Goal: Transaction & Acquisition: Purchase product/service

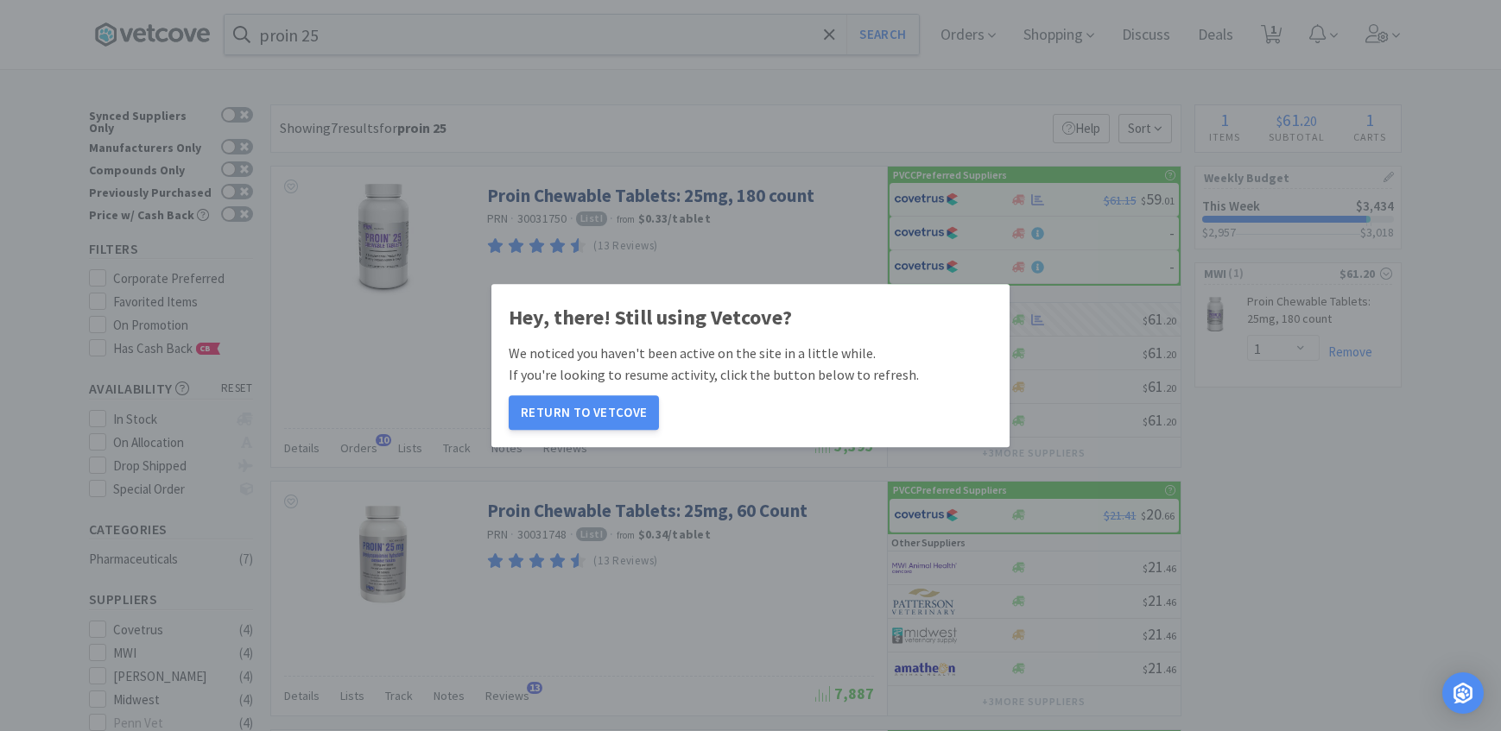
select select "1"
click at [588, 420] on button "Return to Vetcove" at bounding box center [584, 412] width 150 height 35
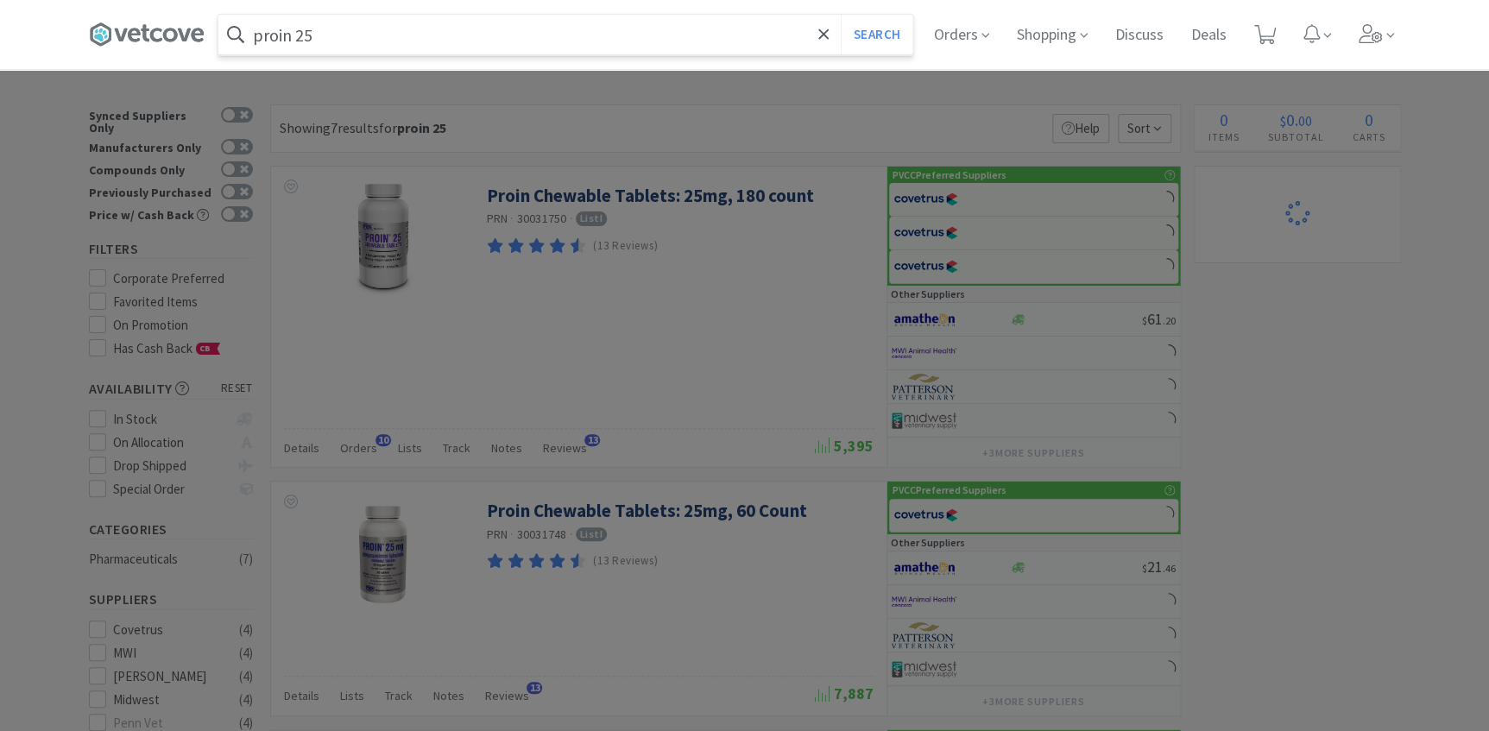
click at [383, 35] on input "proin 25" at bounding box center [565, 35] width 694 height 40
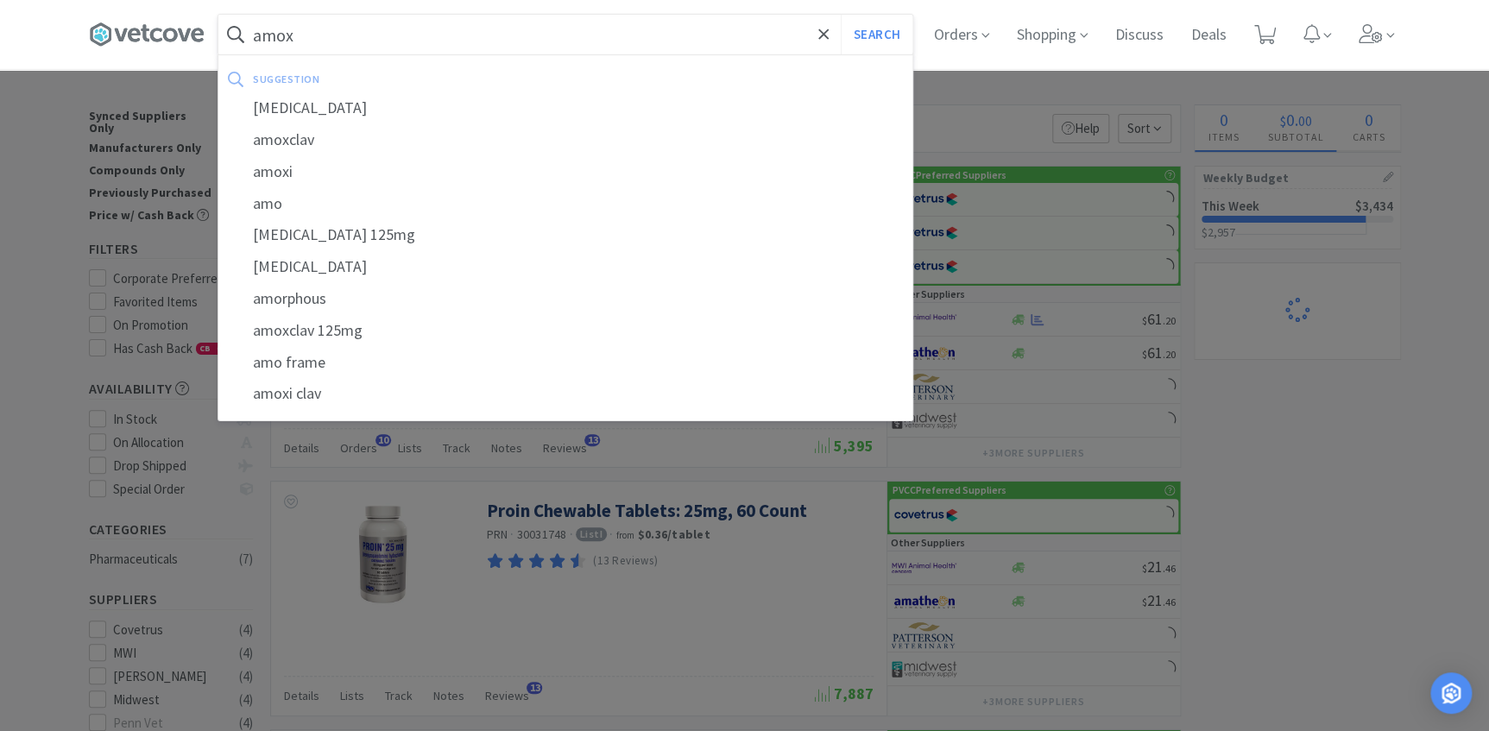
type input "amoxi"
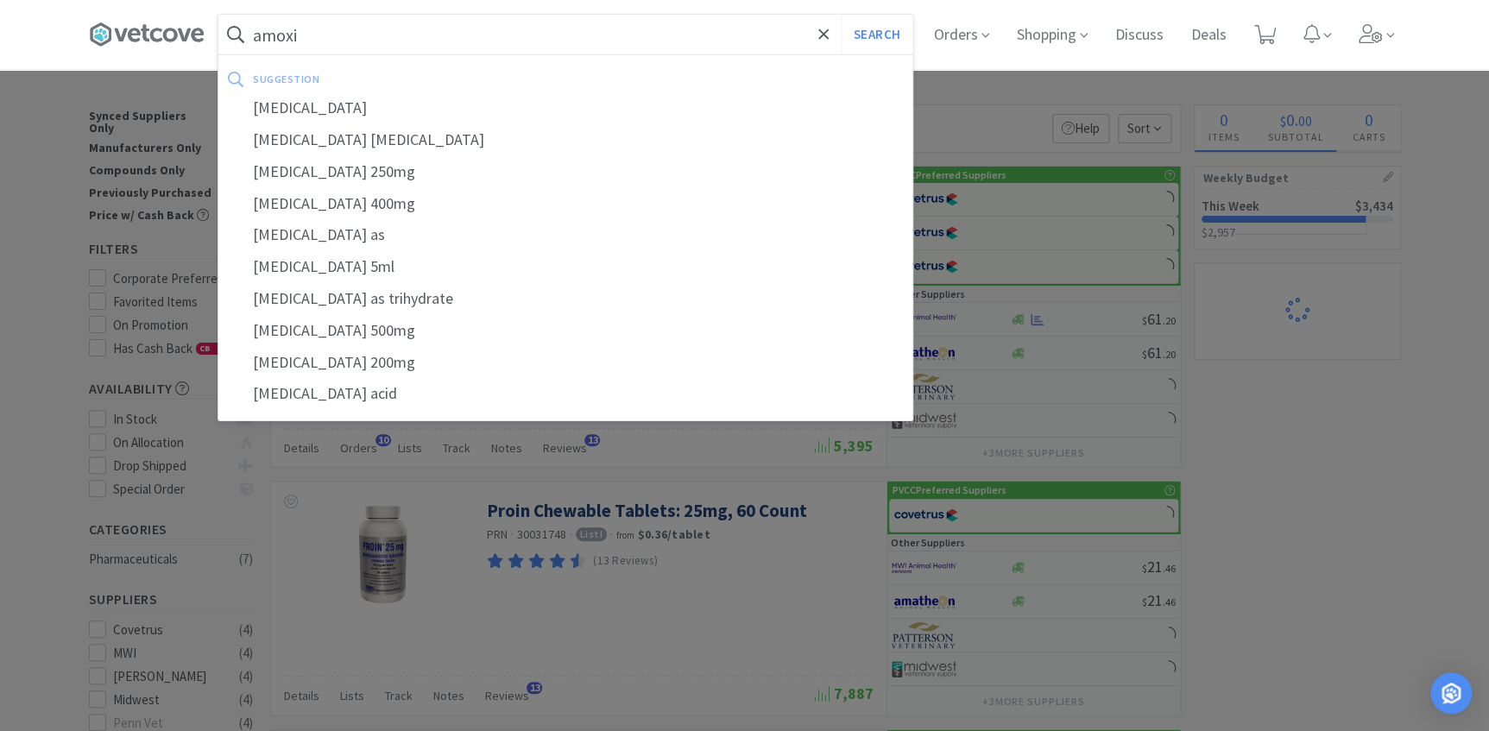
select select "2"
select select "1"
type input "amoxi"
click at [841, 15] on button "Search" at bounding box center [877, 35] width 72 height 40
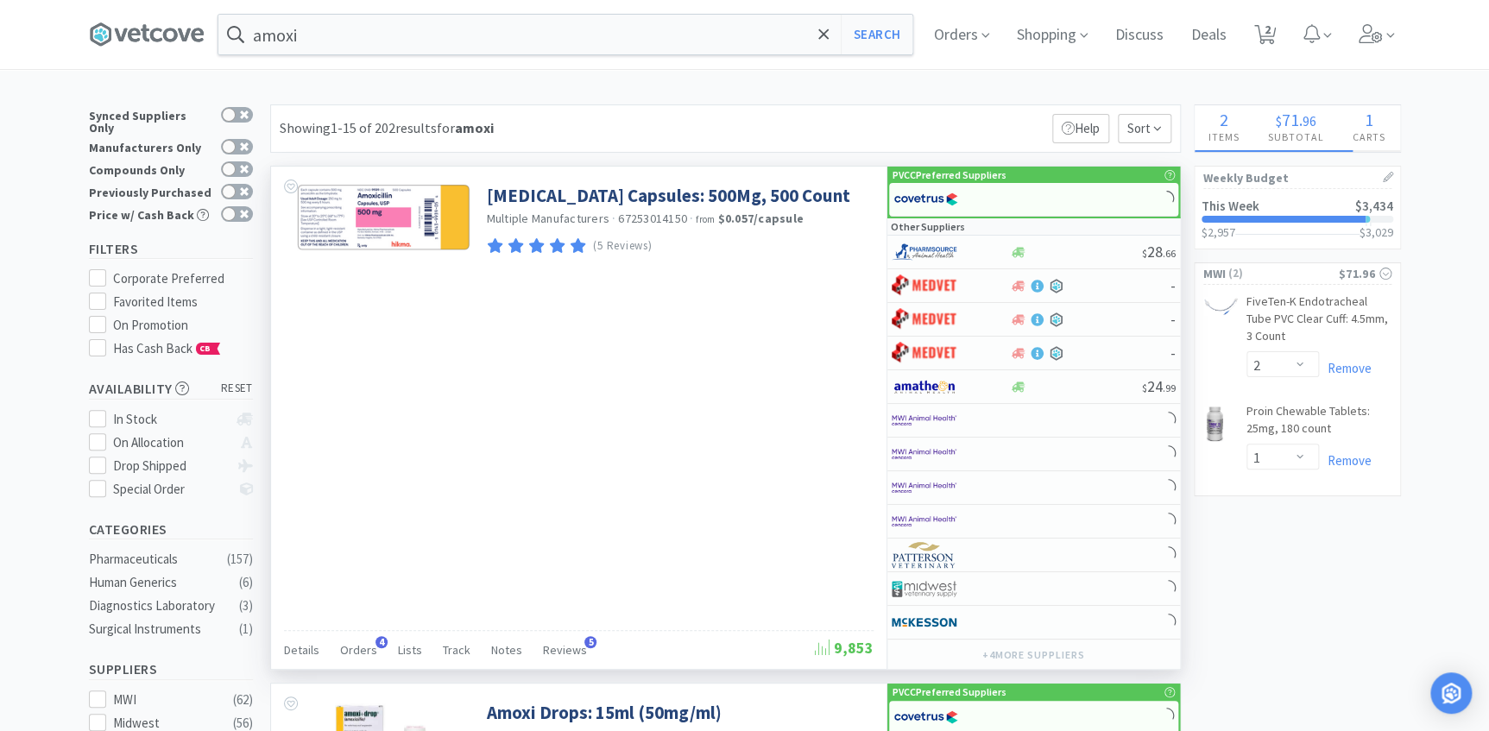
select select "3"
select select "2"
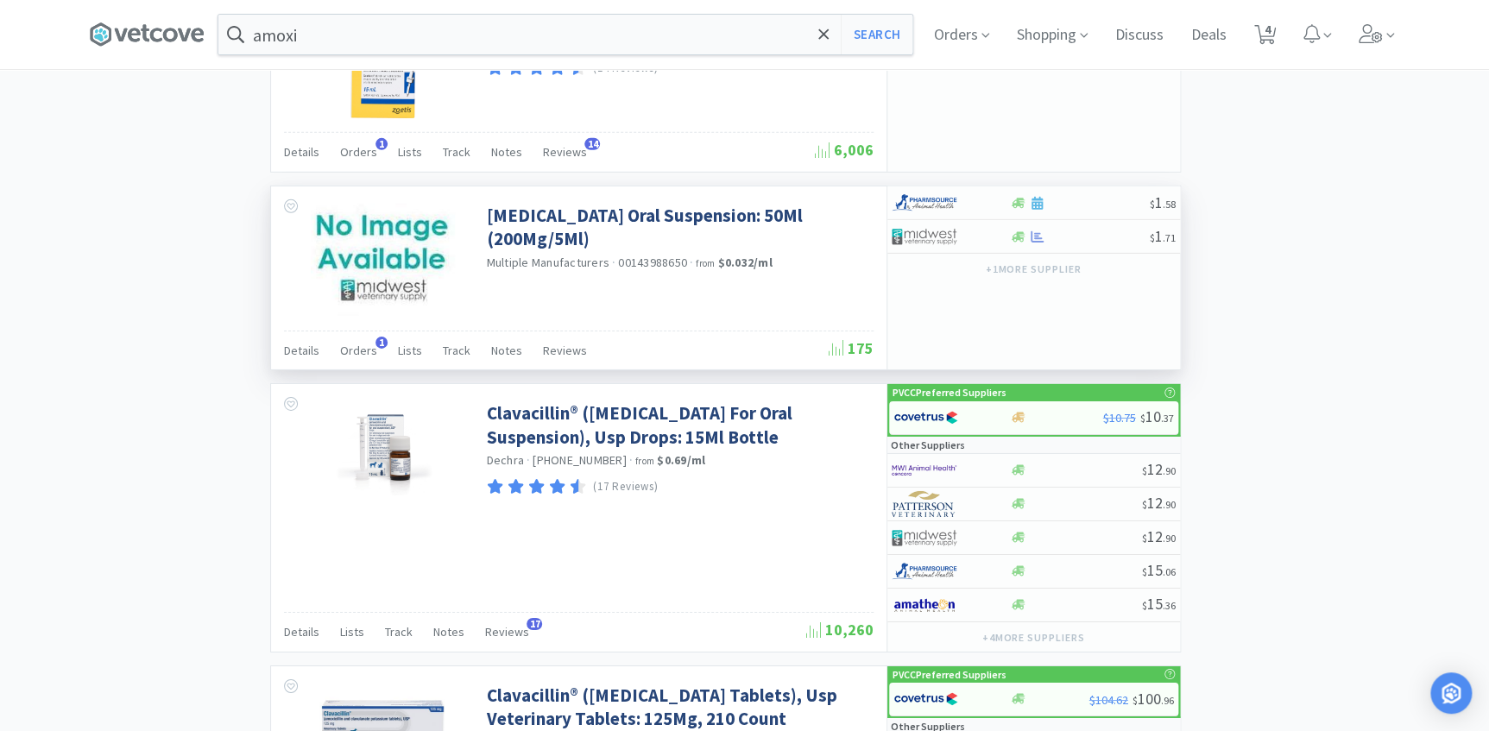
scroll to position [2668, 0]
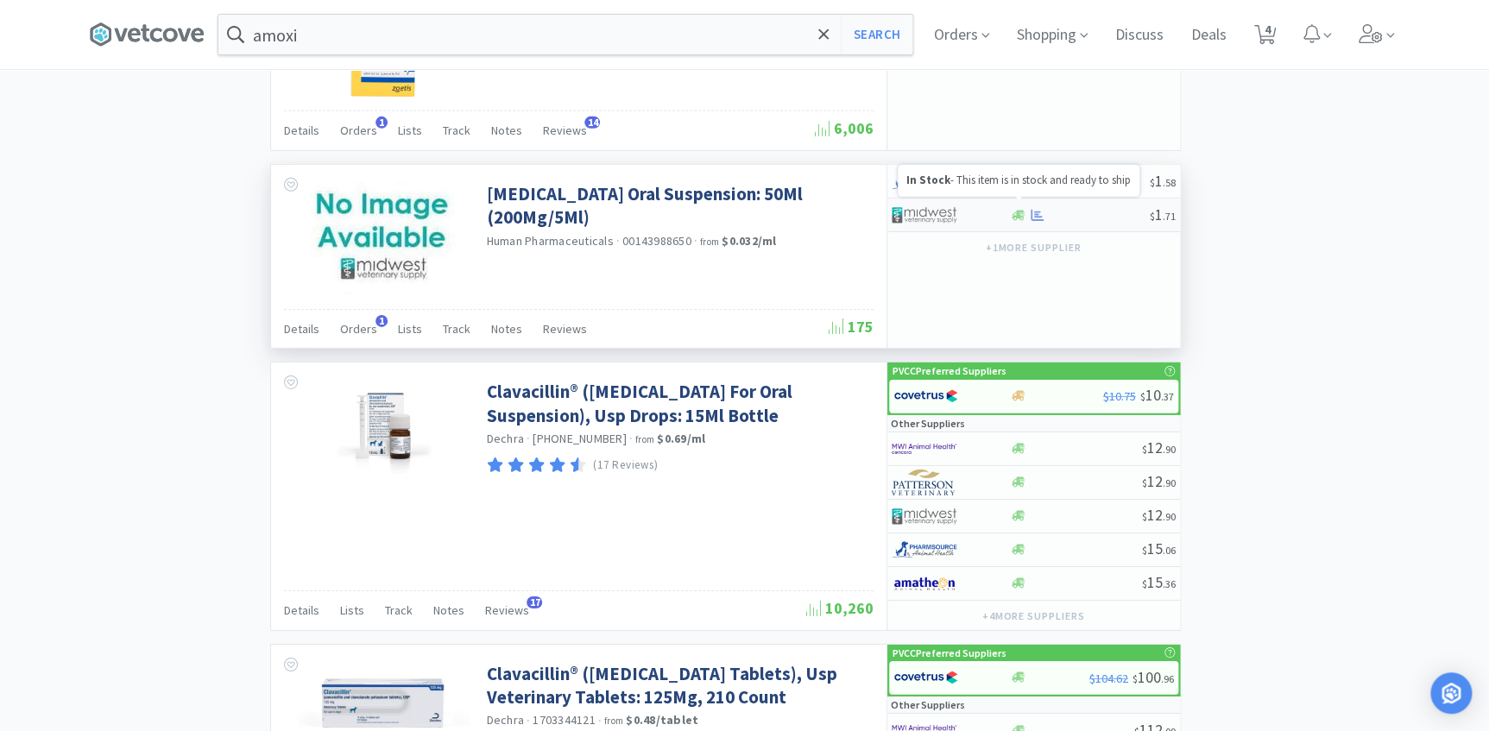
click at [1016, 210] on icon at bounding box center [1018, 215] width 13 height 10
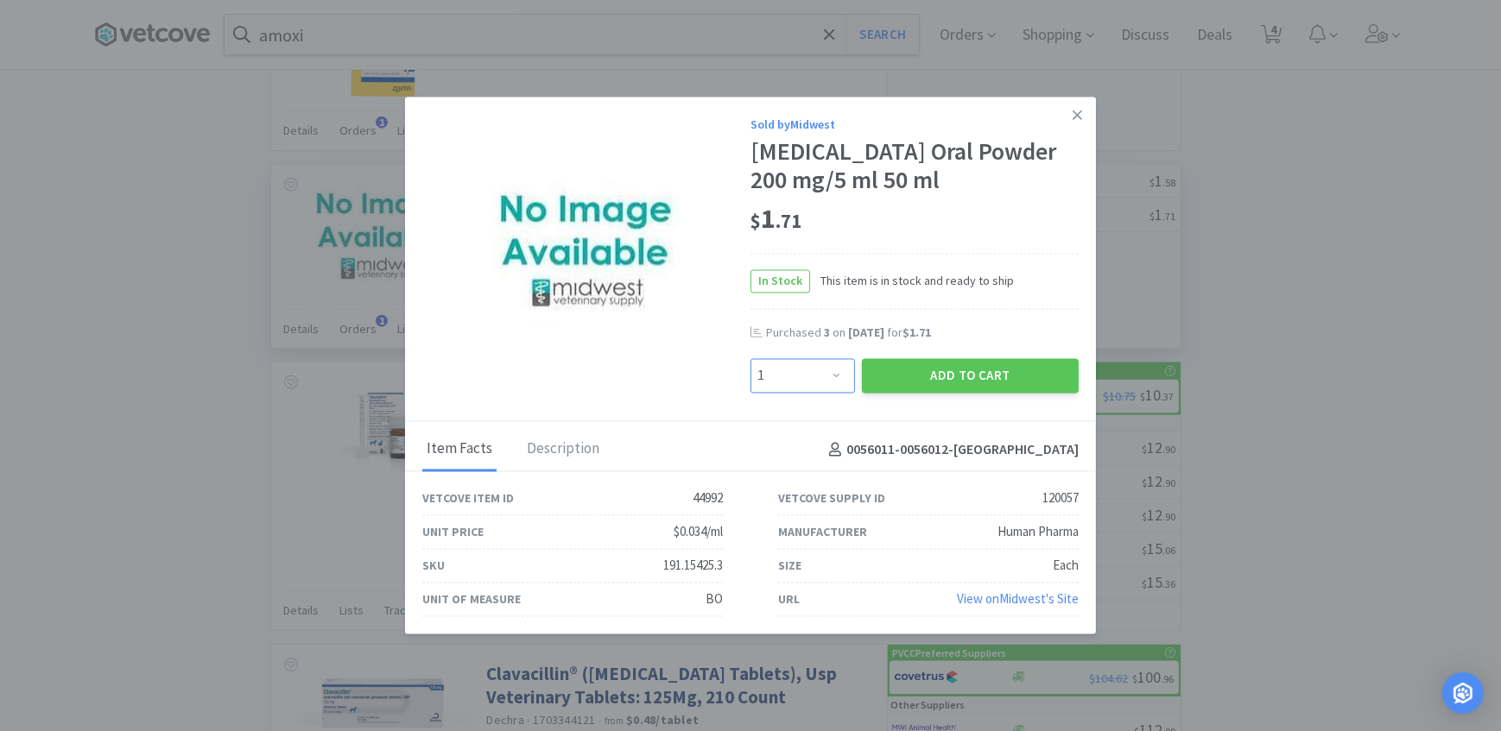
click at [832, 383] on select "Enter Quantity 1 2 3 4 5 6 7 8 9 10 11 12 13 14 15 16 17 18 19 20 Enter Quantity" at bounding box center [802, 376] width 104 height 35
click at [750, 359] on select "Enter Quantity 1 2 3 4 5 6 7 8 9 10 11 12 13 14 15 16 17 18 19 20 Enter Quantity" at bounding box center [802, 376] width 104 height 35
click at [829, 381] on select "Enter Quantity 1 2 3 4 5 6 7 8 9 10 11 12 13 14 15 16 17 18 19 20 Enter Quantity" at bounding box center [802, 376] width 104 height 35
select select "6"
click at [750, 359] on select "Enter Quantity 1 2 3 4 5 6 7 8 9 10 11 12 13 14 15 16 17 18 19 20 Enter Quantity" at bounding box center [802, 376] width 104 height 35
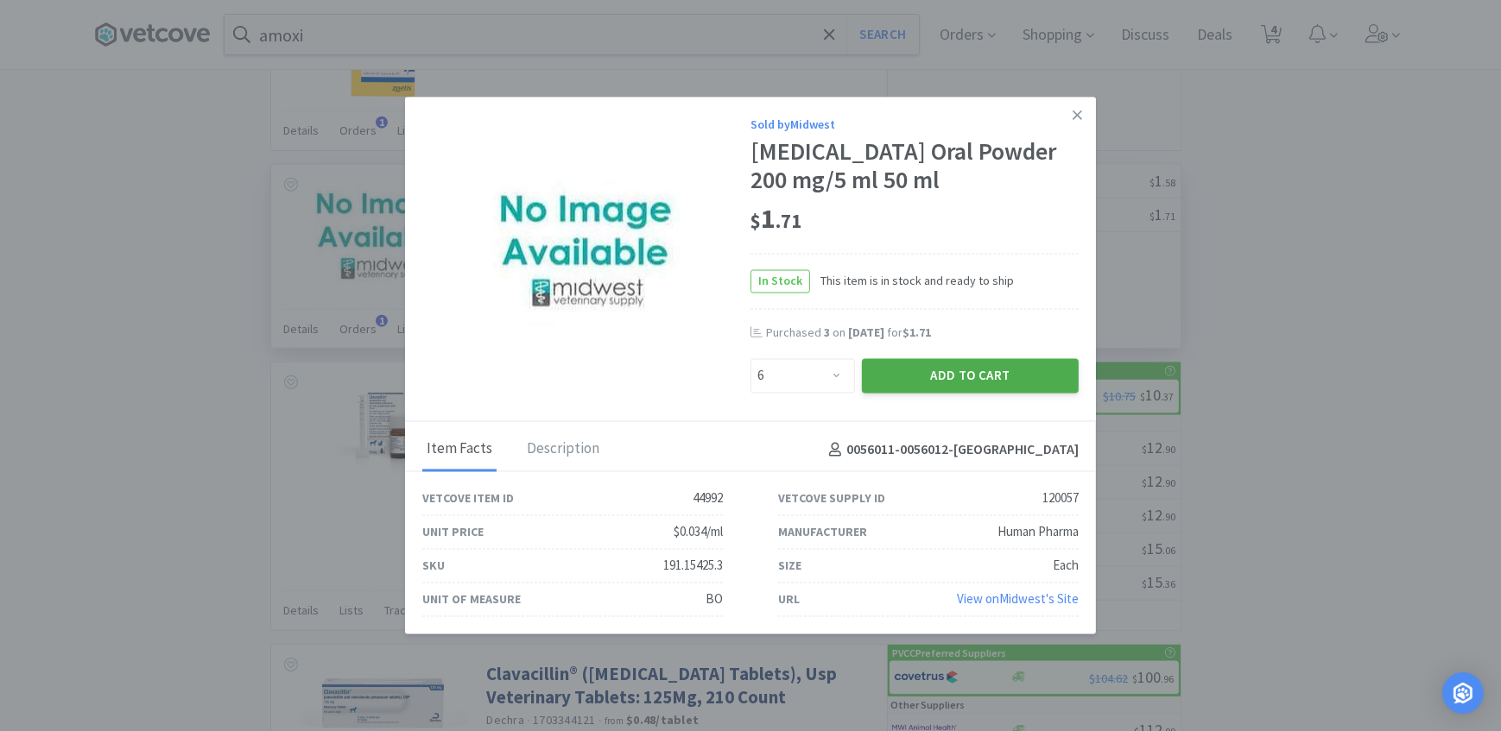
click at [964, 384] on button "Add to Cart" at bounding box center [970, 376] width 217 height 35
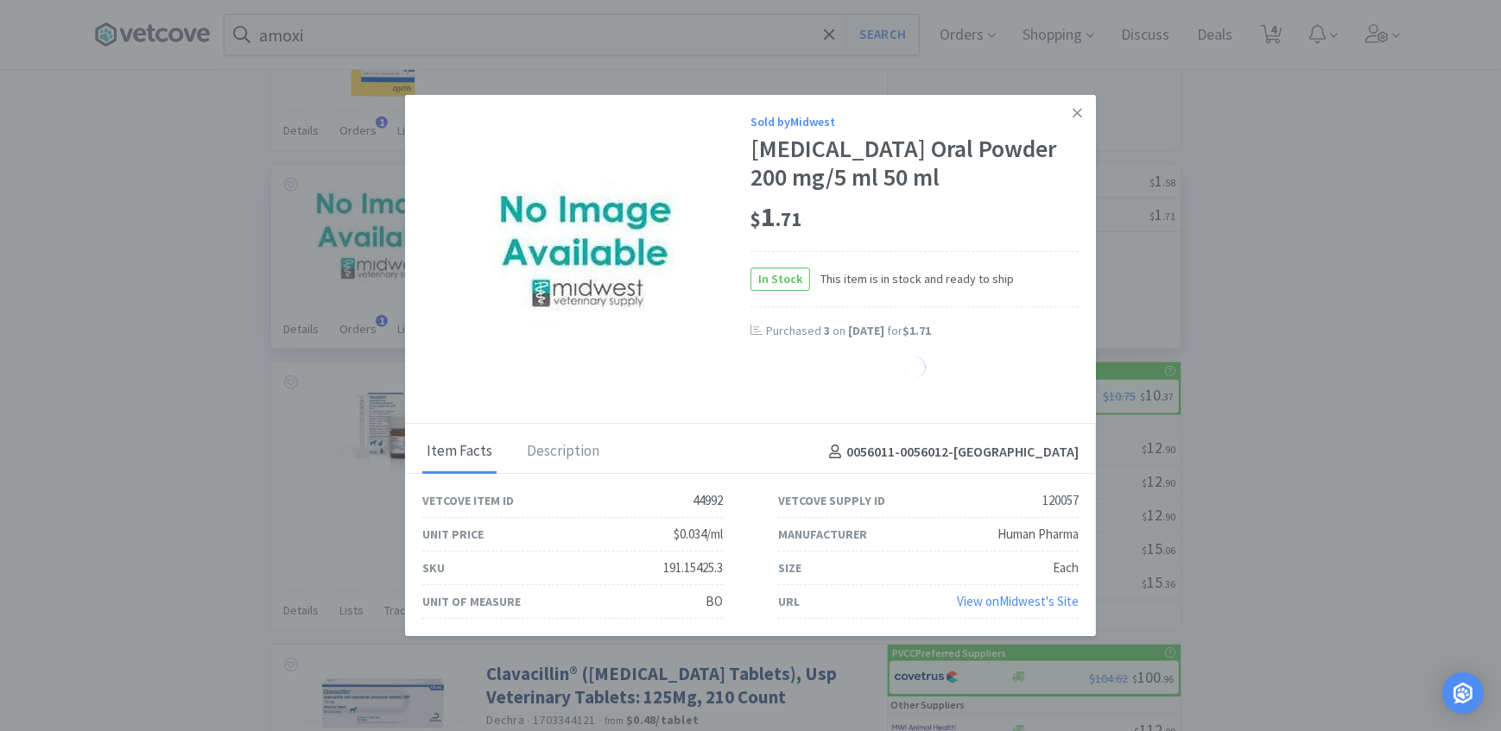
select select "6"
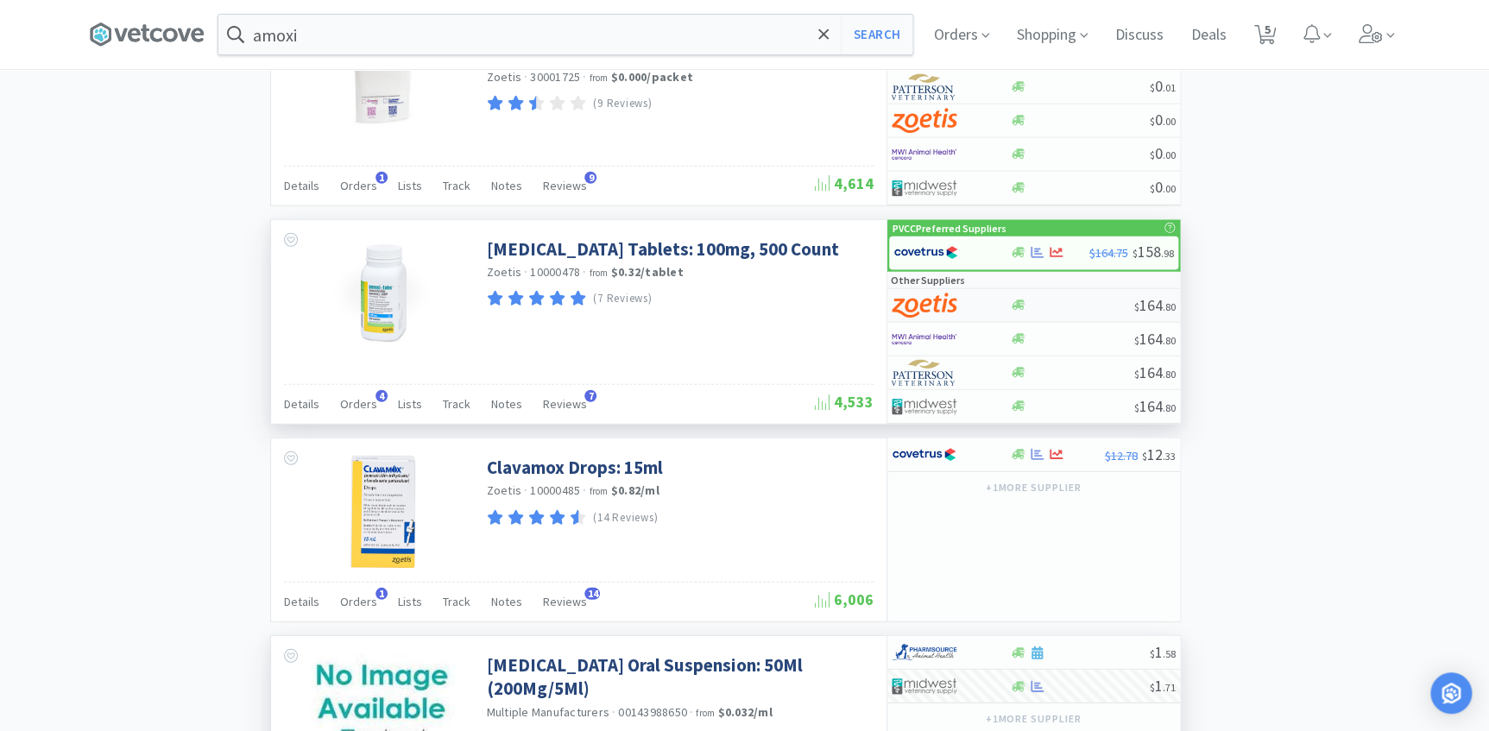
scroll to position [2192, 0]
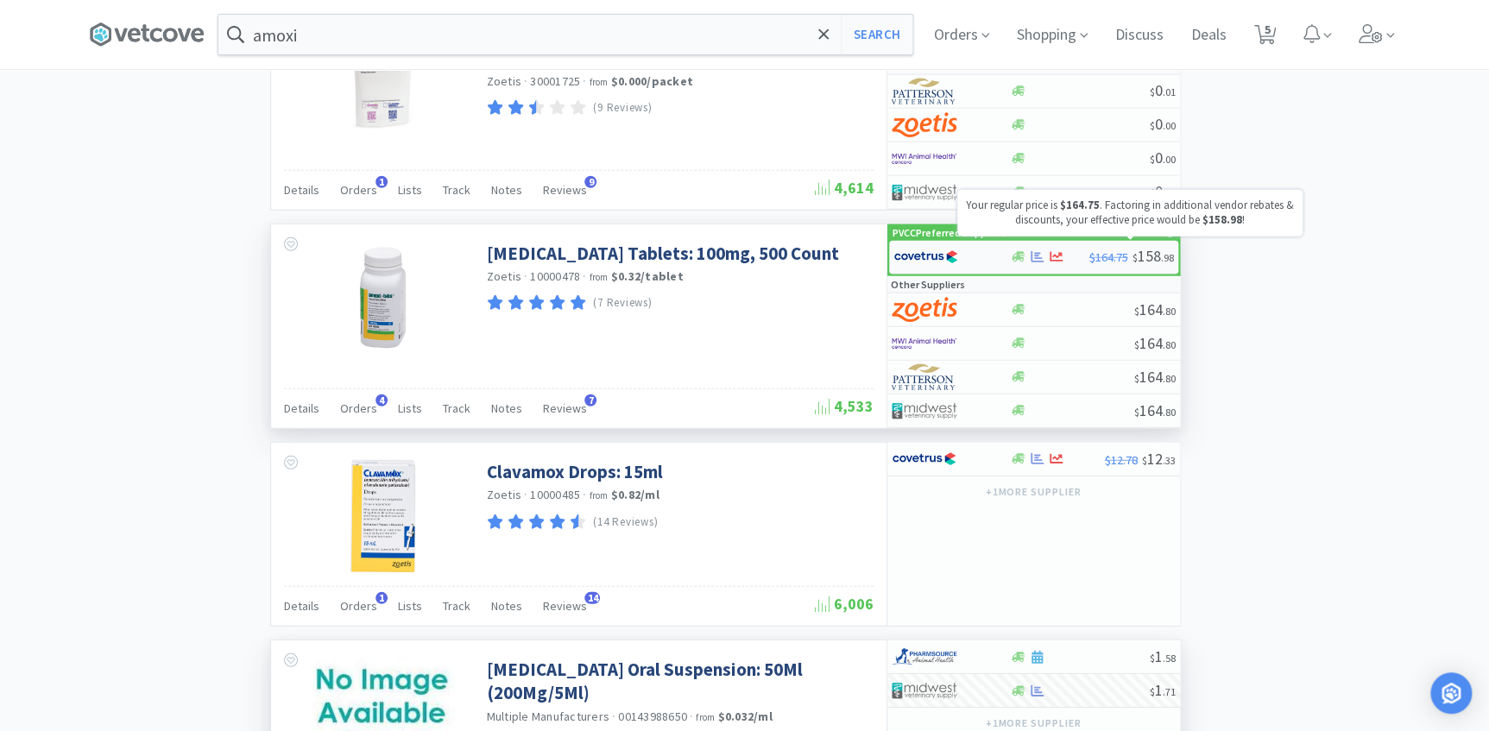
click at [1098, 250] on span "$164.75" at bounding box center [1109, 258] width 39 height 16
select select "1"
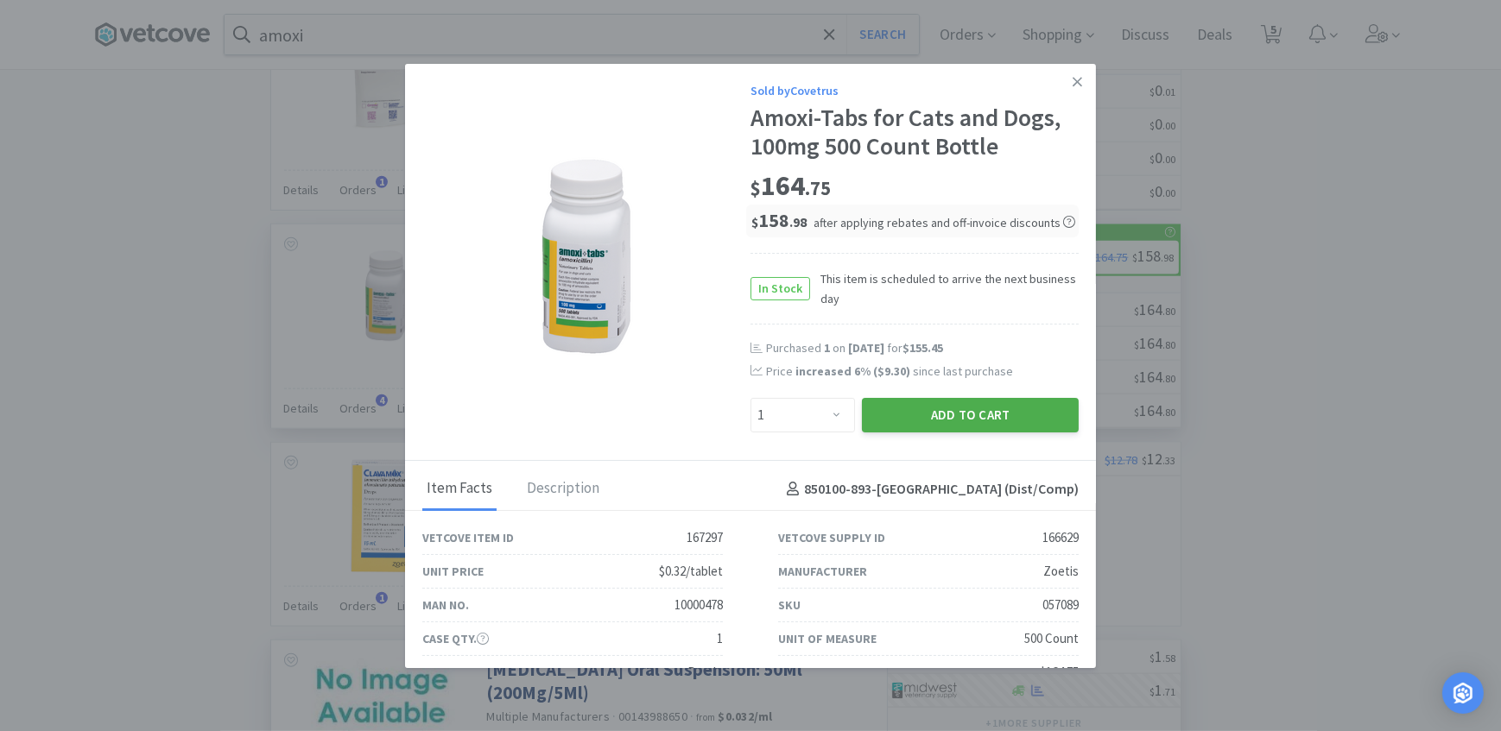
click at [900, 420] on button "Add to Cart" at bounding box center [970, 415] width 217 height 35
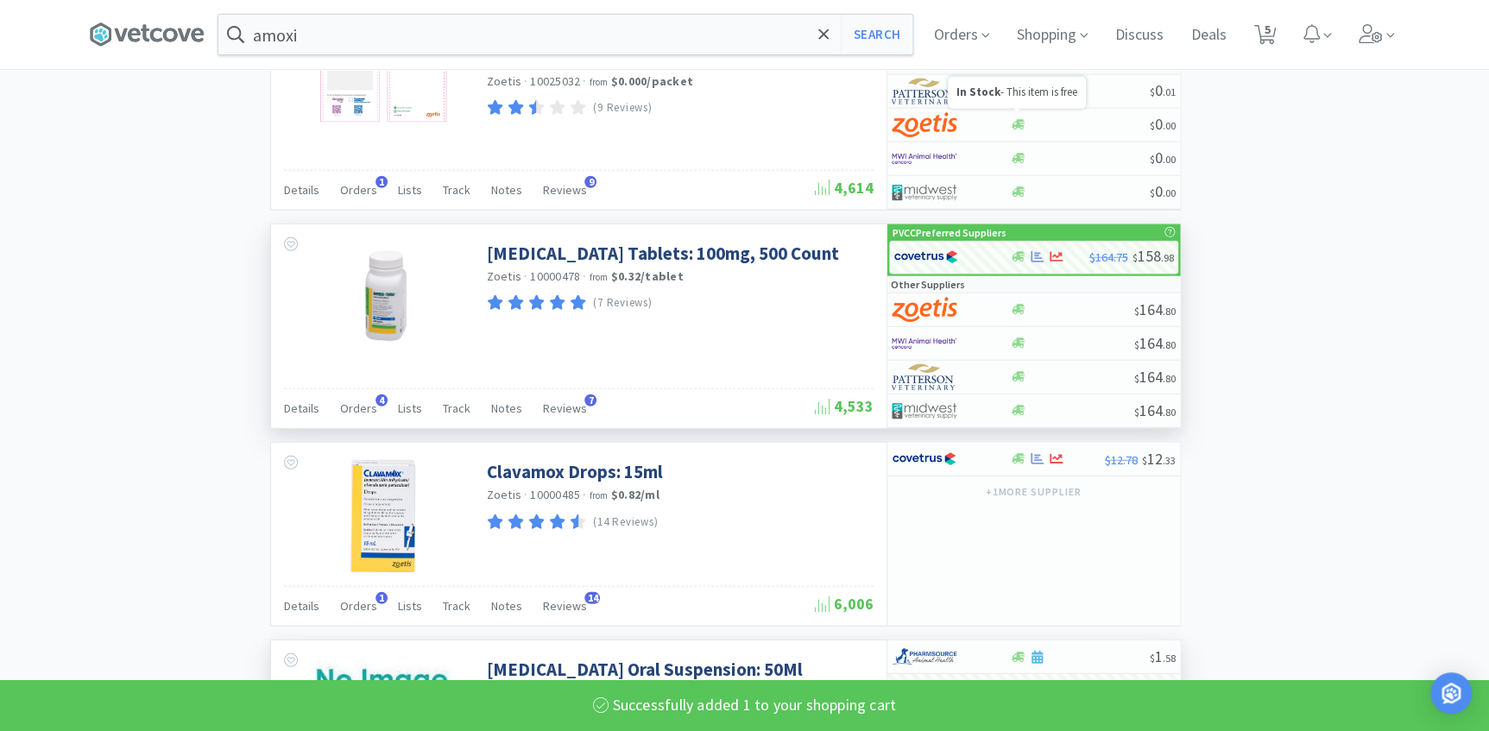
select select "1"
select select "3"
select select "2"
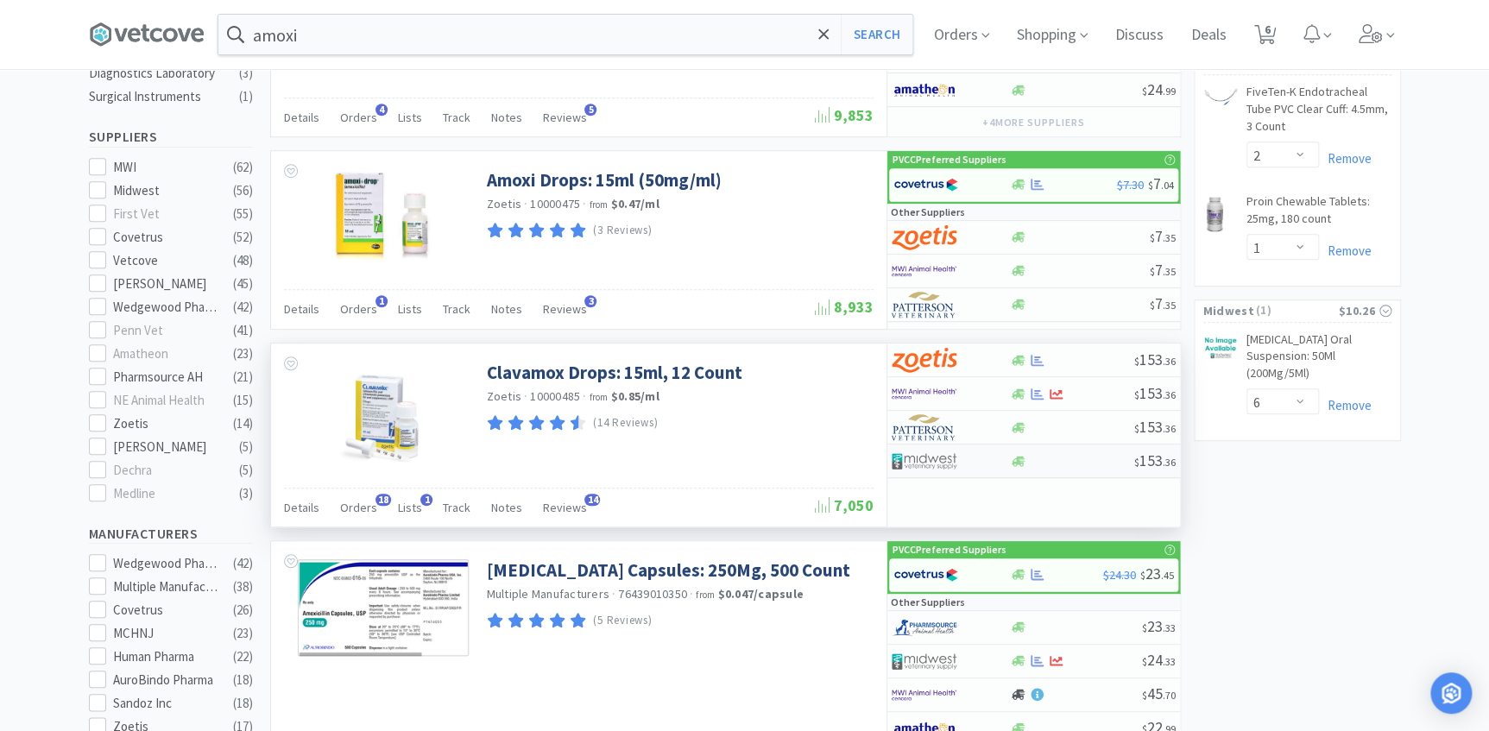
scroll to position [622, 0]
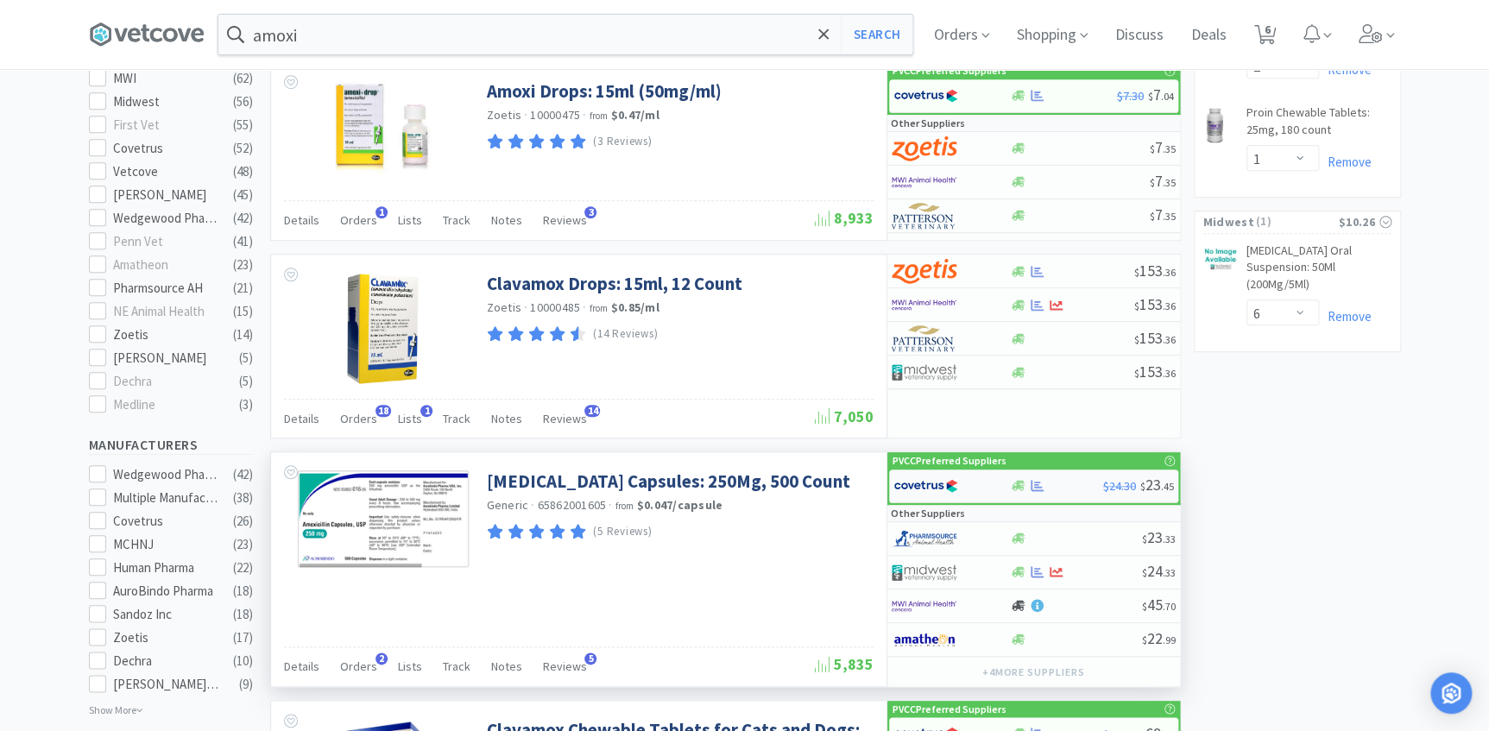
click at [1031, 475] on div "$24.30 $ 23 . 45" at bounding box center [1033, 487] width 289 height 34
select select "1"
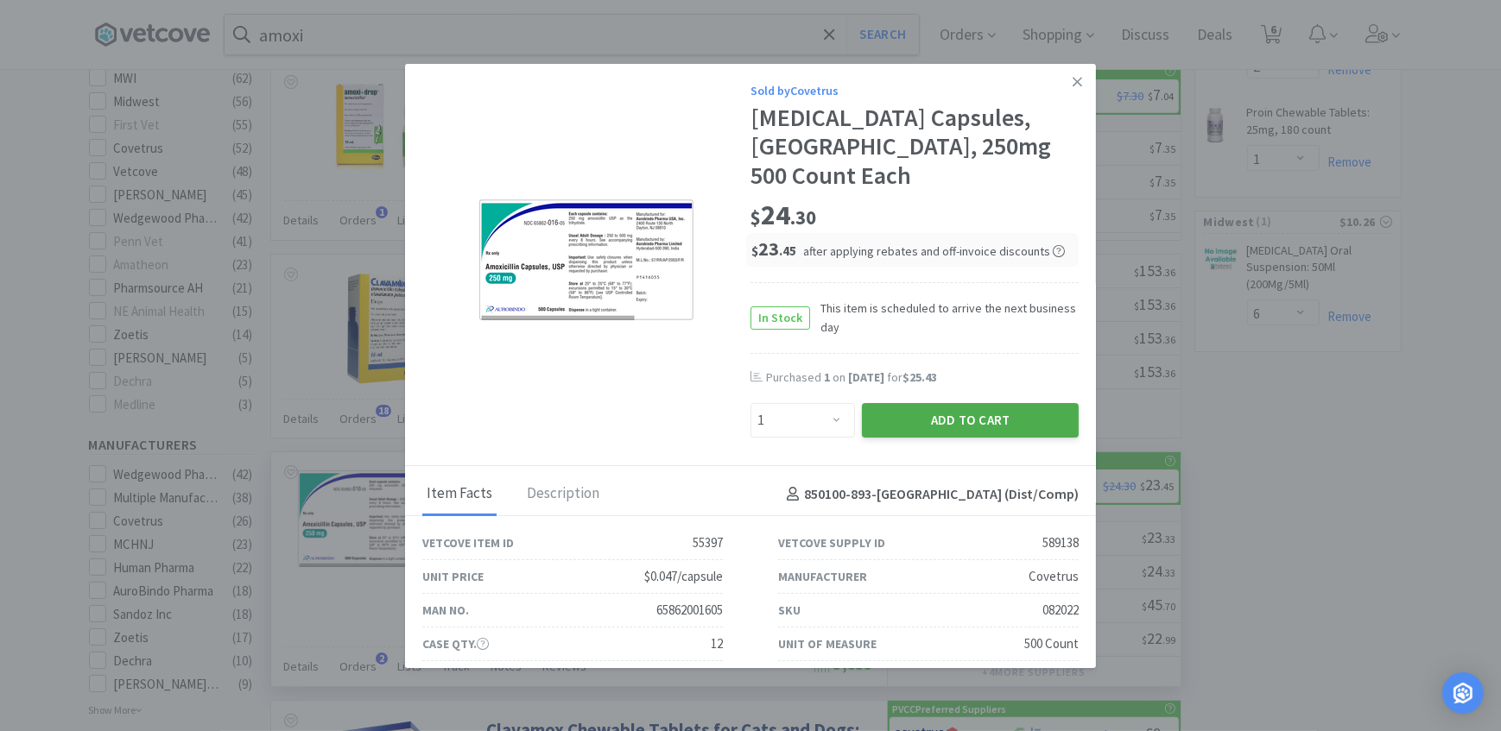
click at [929, 405] on button "Add to Cart" at bounding box center [970, 420] width 217 height 35
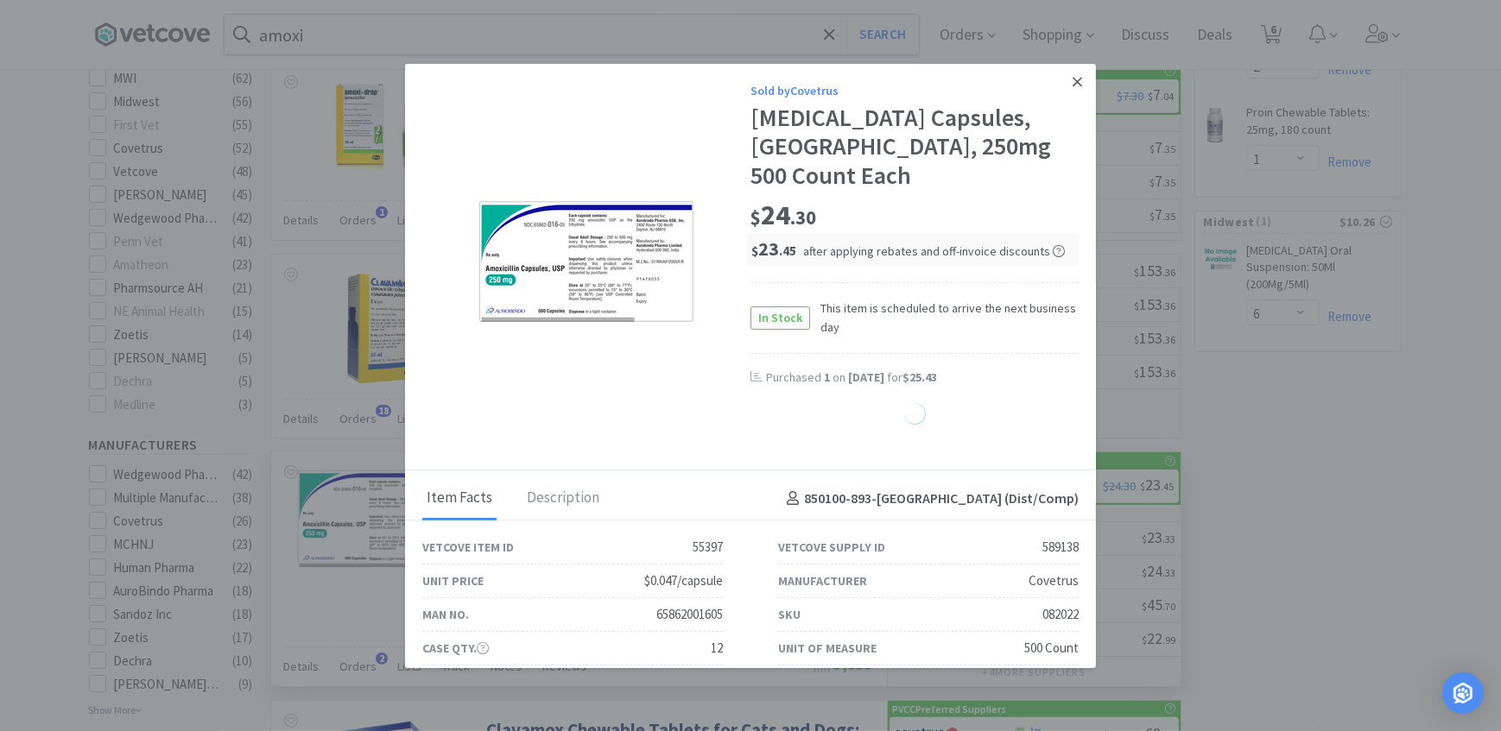
click at [1072, 79] on icon at bounding box center [1076, 82] width 9 height 16
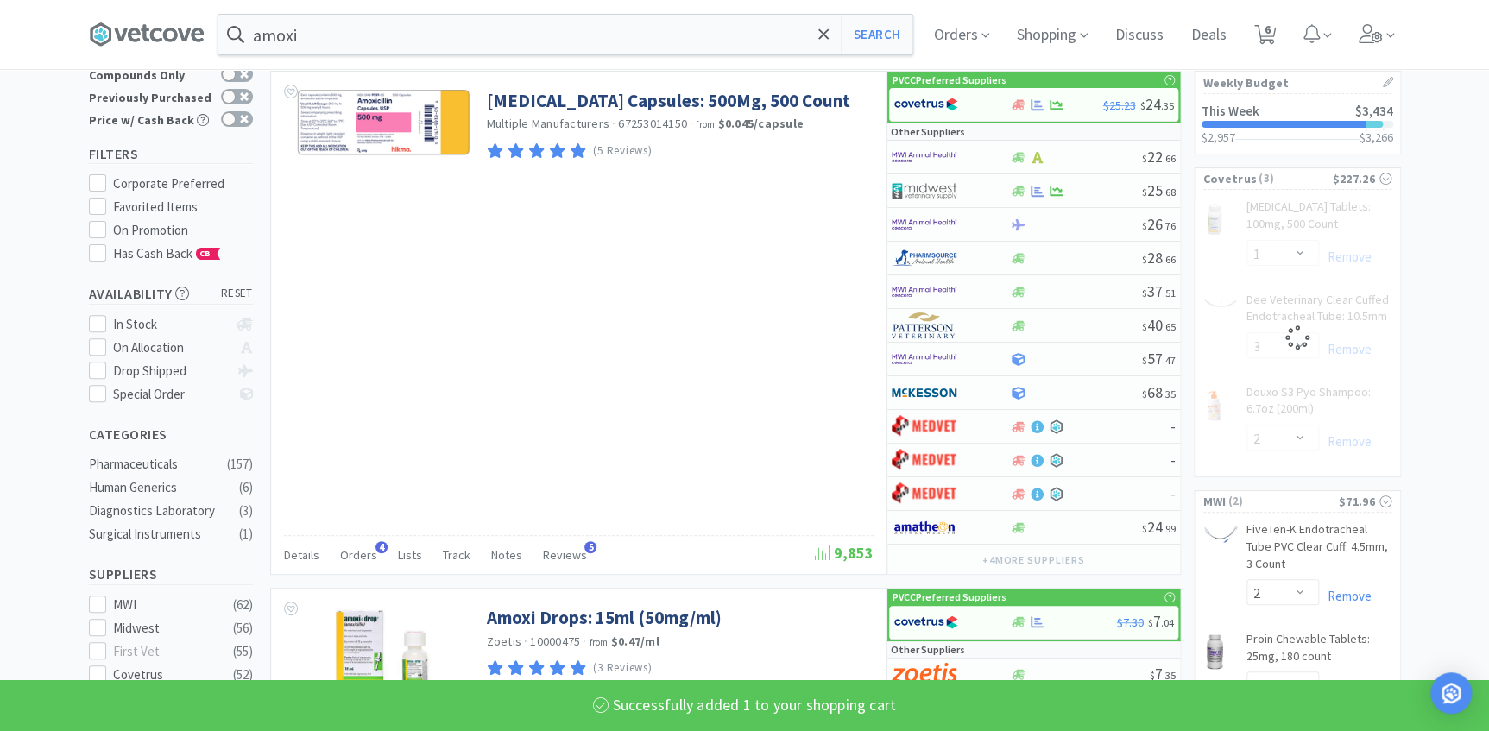
scroll to position [0, 0]
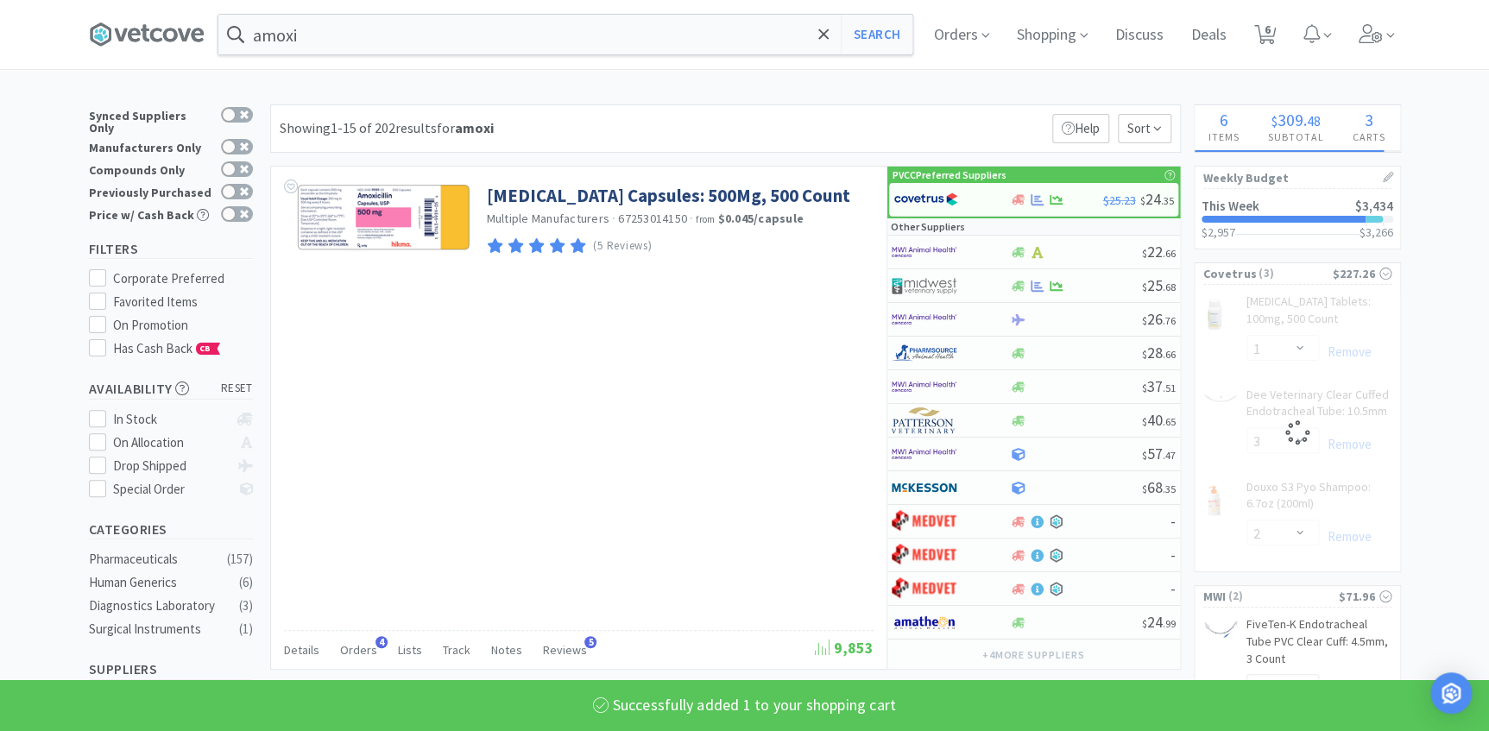
select select "1"
select select "3"
select select "2"
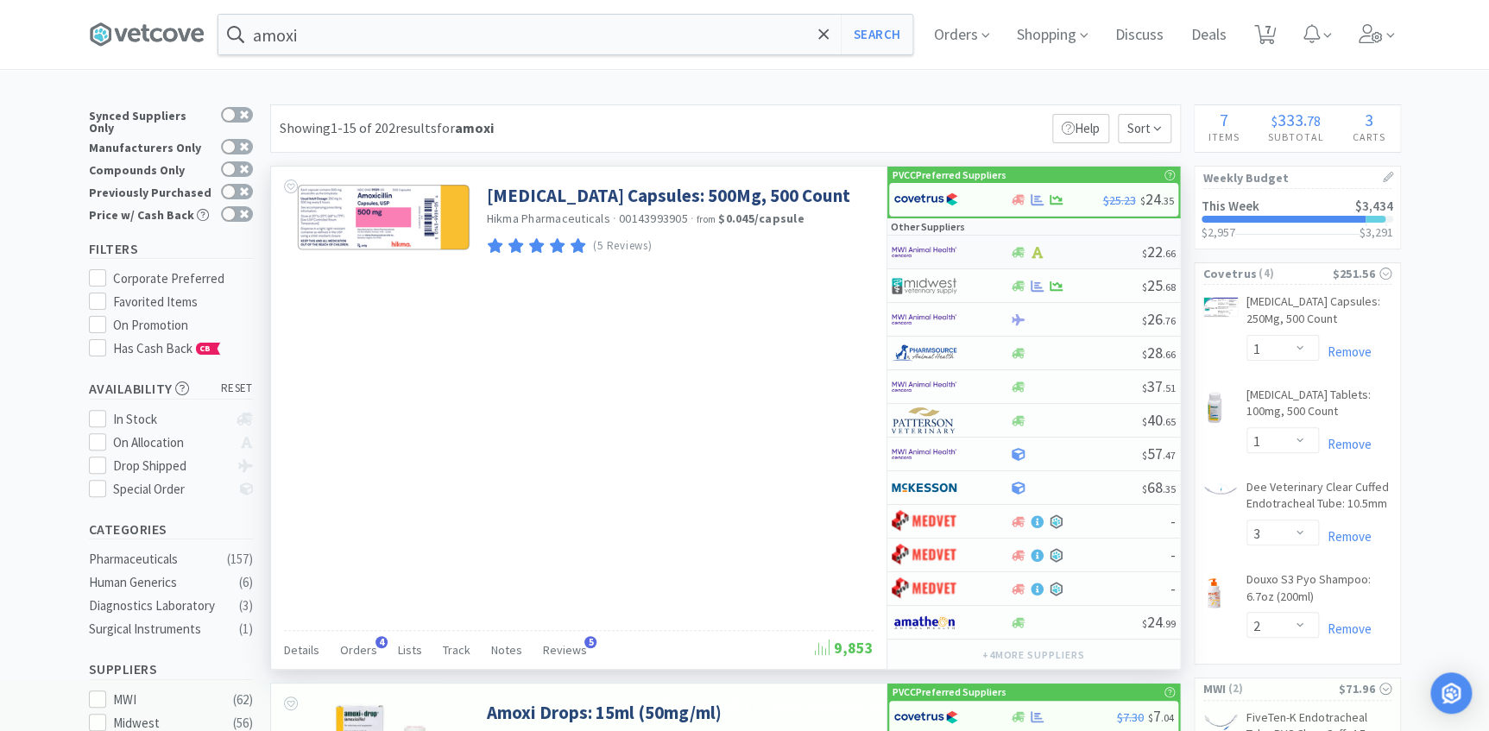
click at [1025, 259] on div "$ 22 . 66" at bounding box center [1034, 253] width 293 height 34
select select "1"
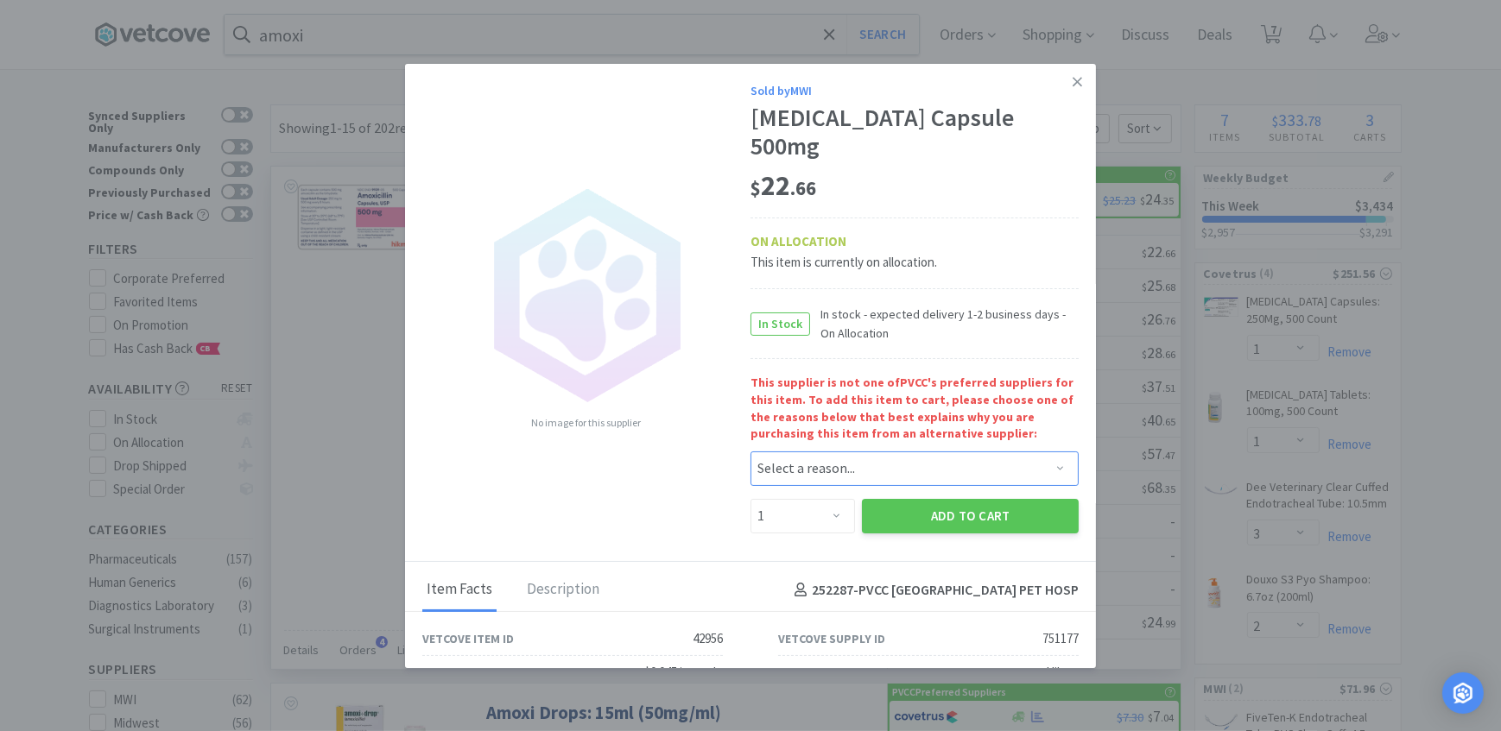
click at [901, 452] on select "Select a reason... Availability - This item is out of stock at the preferred su…" at bounding box center [914, 469] width 328 height 35
select select "availability"
click at [750, 452] on select "Select a reason... Availability - This item is out of stock at the preferred su…" at bounding box center [914, 469] width 328 height 35
click at [905, 499] on button "Add to Cart" at bounding box center [970, 516] width 217 height 35
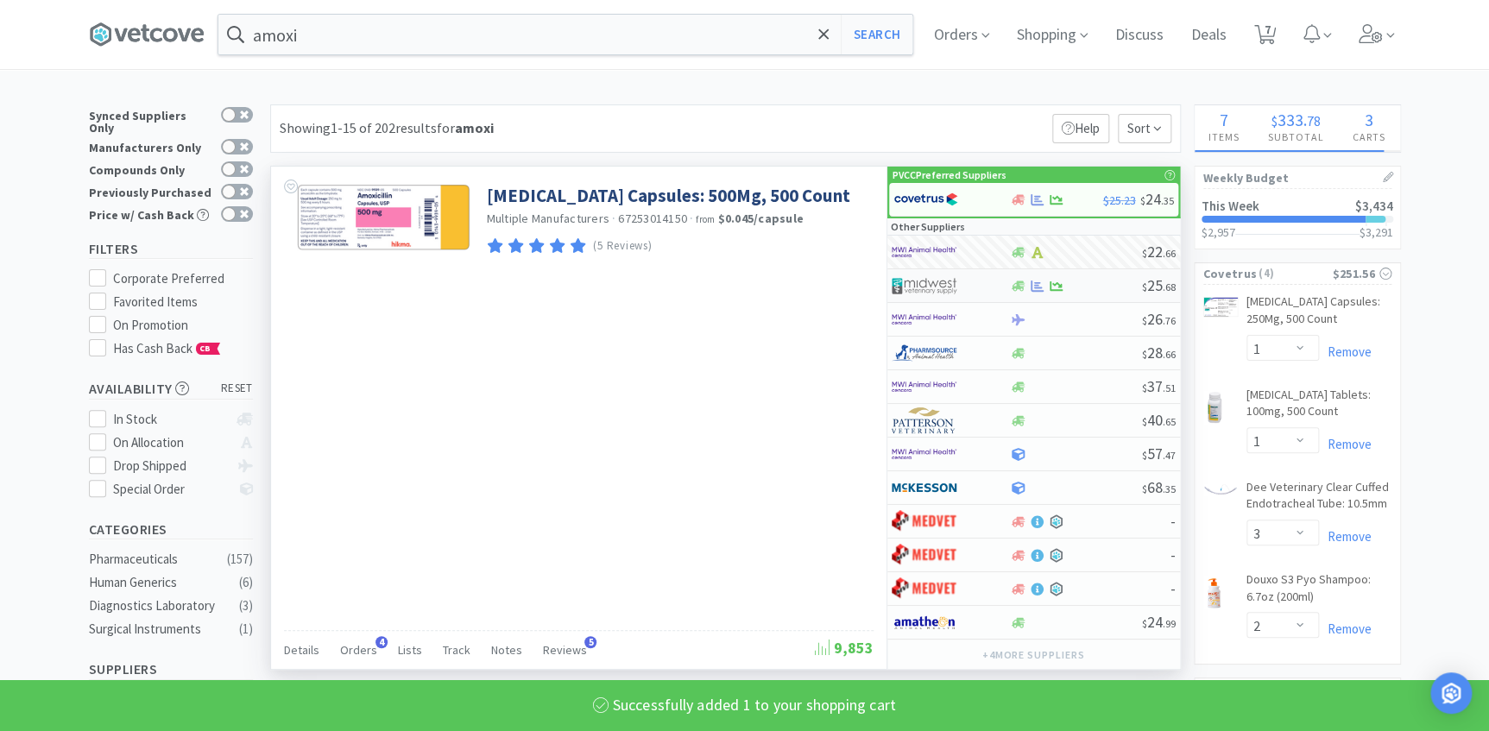
select select "1"
select select "2"
select select "1"
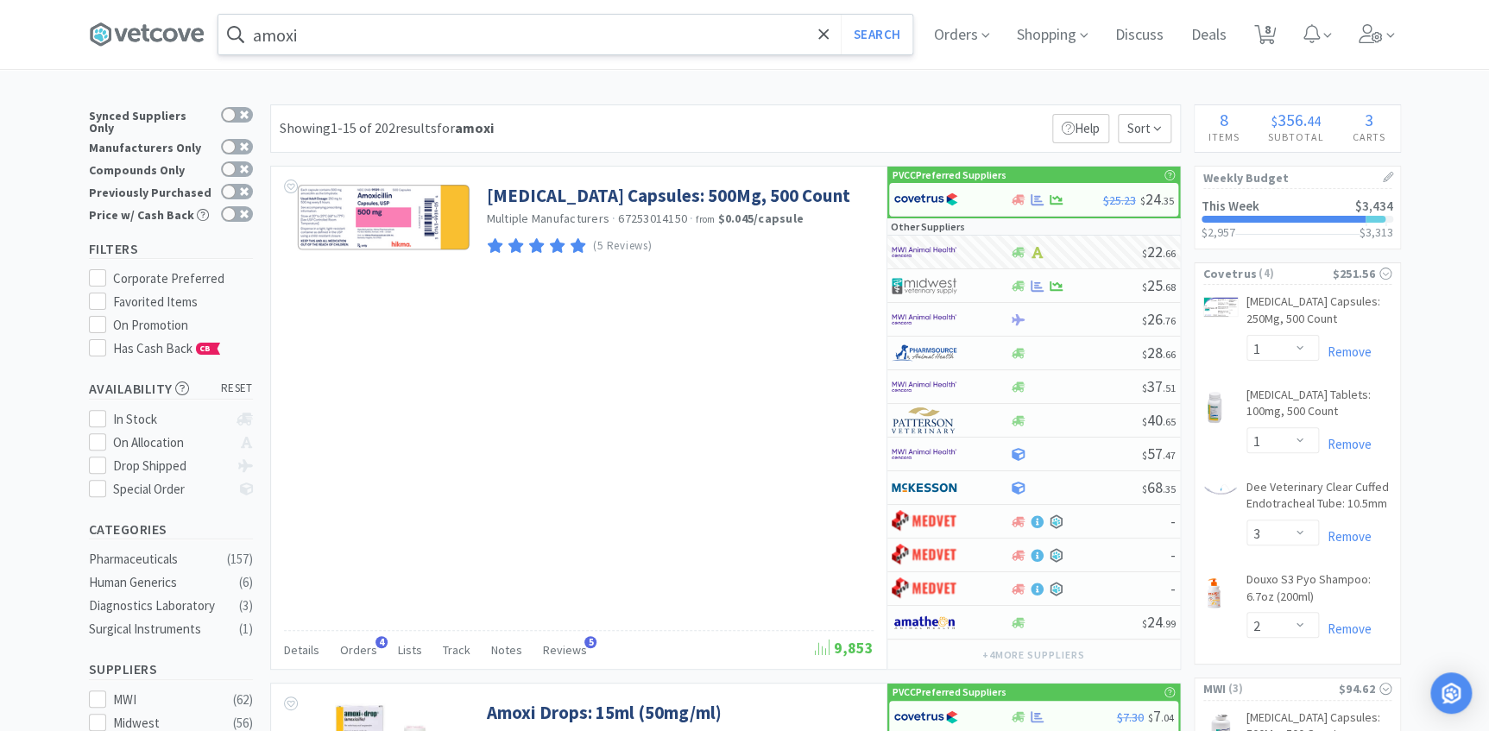
click at [388, 35] on input "amoxi" at bounding box center [565, 35] width 694 height 40
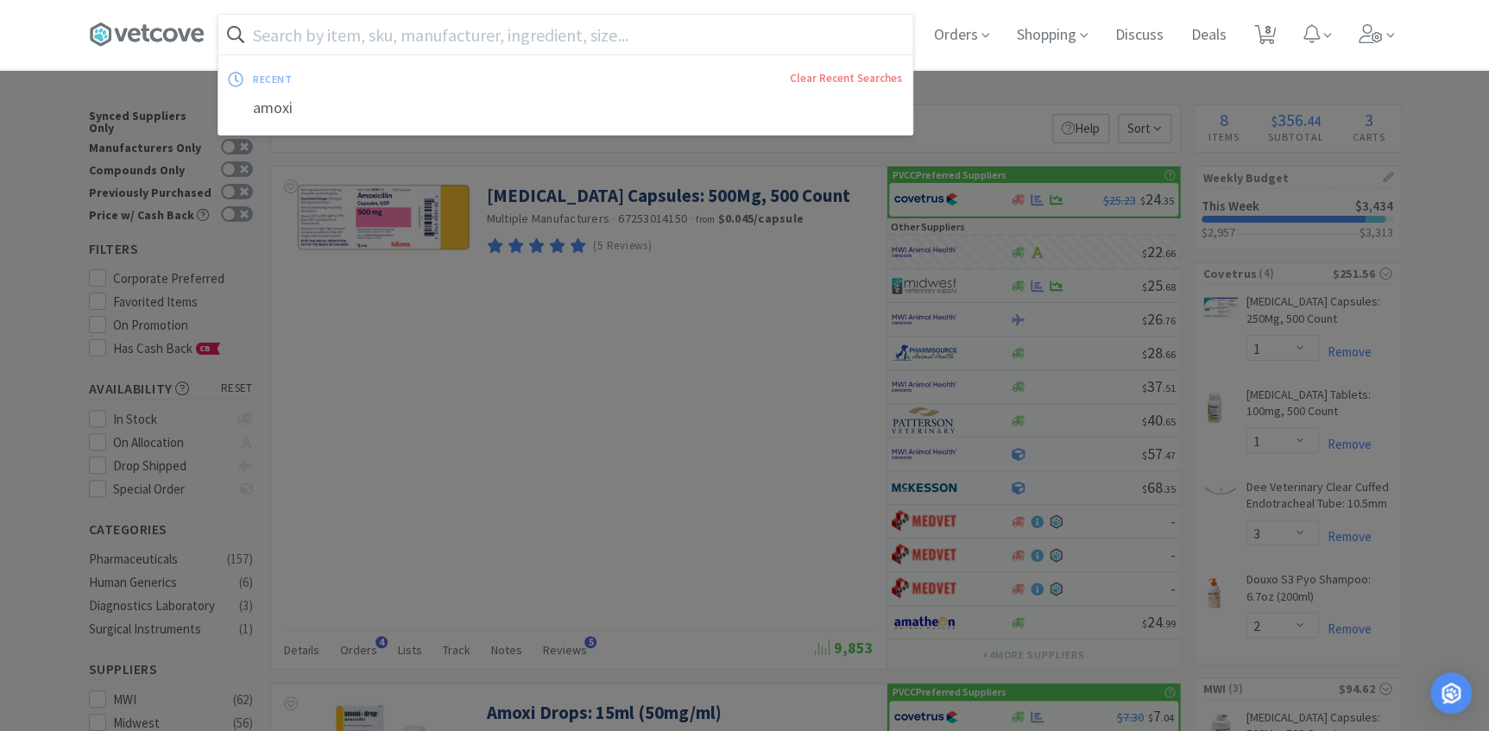
click at [509, 50] on input "text" at bounding box center [565, 35] width 694 height 40
click at [507, 40] on input "text" at bounding box center [565, 35] width 694 height 40
click at [663, 24] on input "text" at bounding box center [565, 35] width 694 height 40
click at [671, 31] on input "text" at bounding box center [565, 35] width 694 height 40
click at [672, 32] on input "text" at bounding box center [565, 35] width 694 height 40
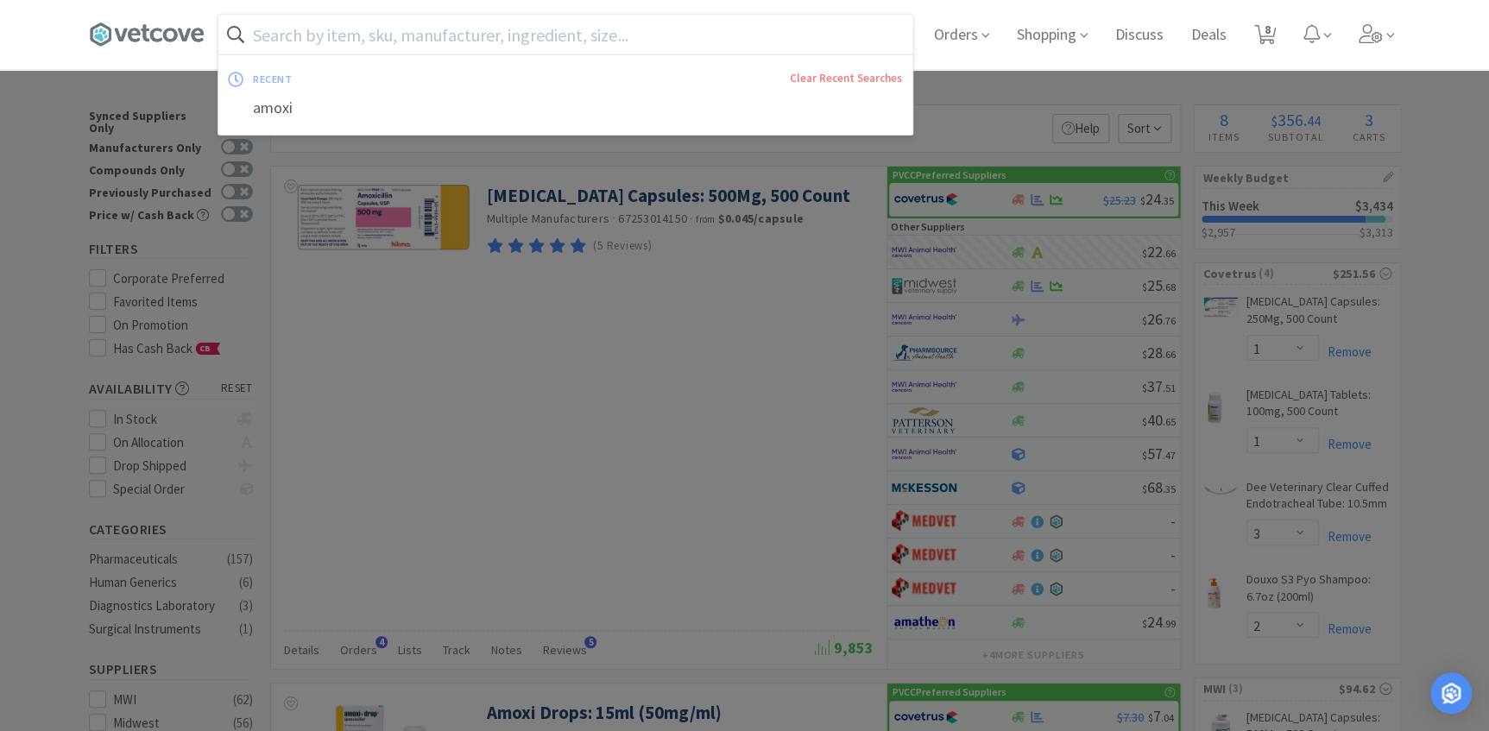
click at [552, 29] on input "text" at bounding box center [565, 35] width 694 height 40
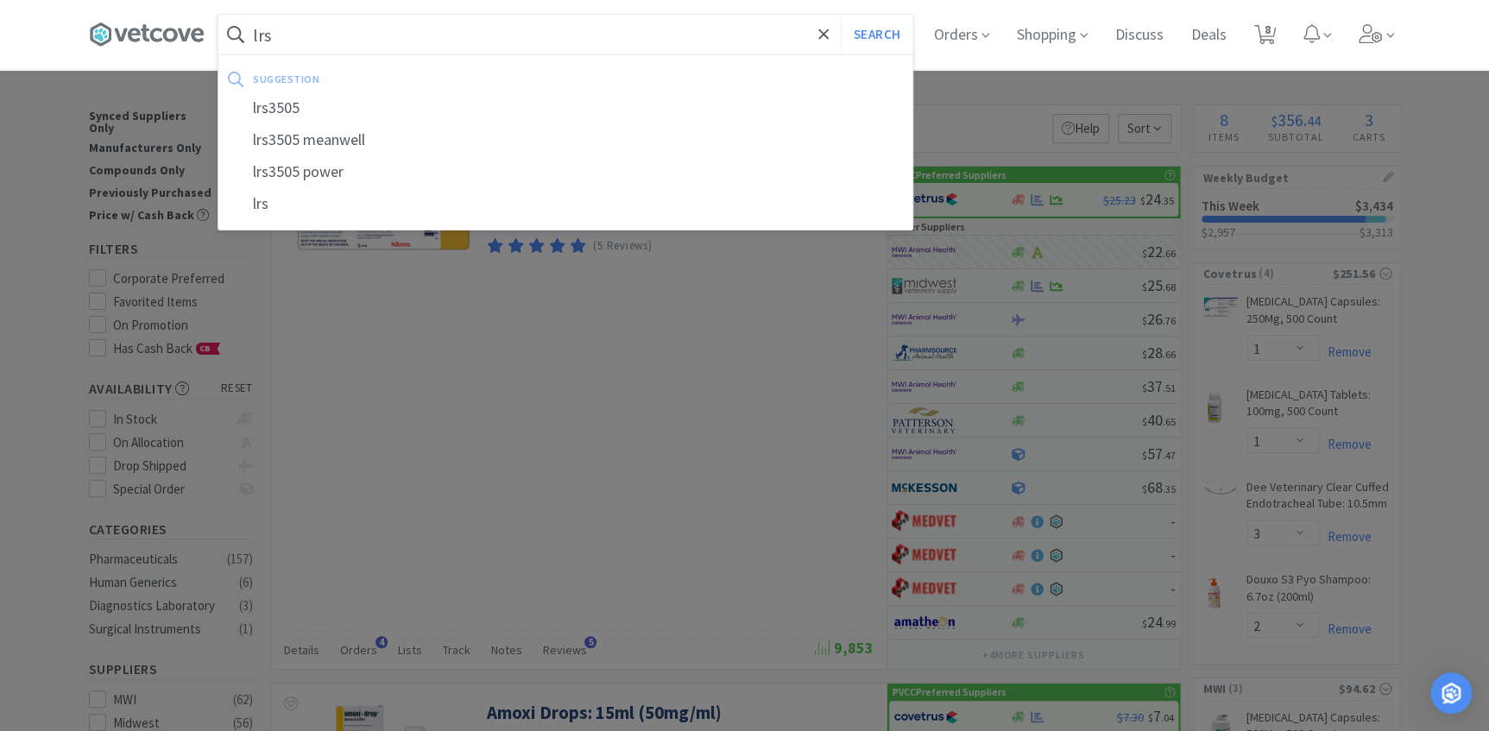
type input "lrs"
click at [841, 15] on button "Search" at bounding box center [877, 35] width 72 height 40
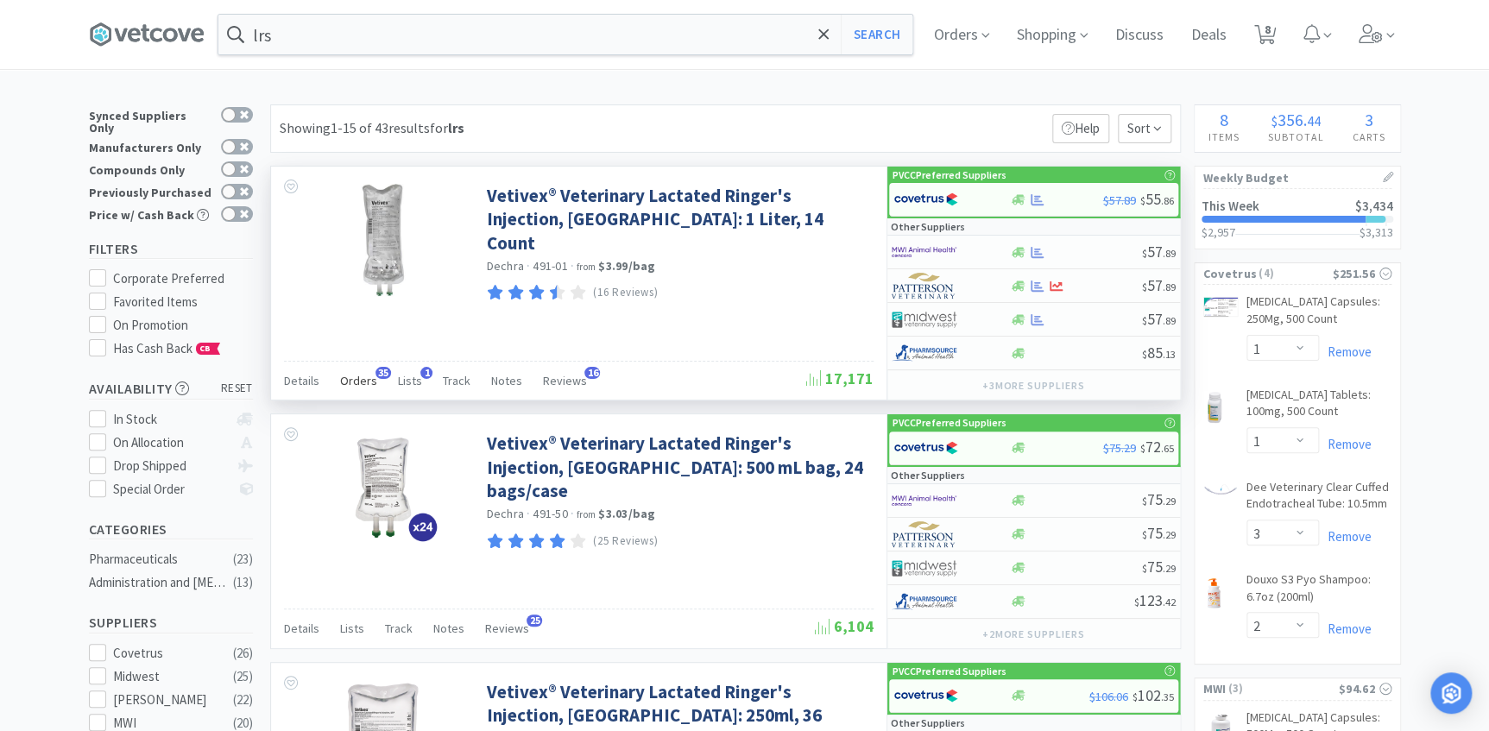
click at [354, 375] on span "Orders" at bounding box center [358, 381] width 37 height 16
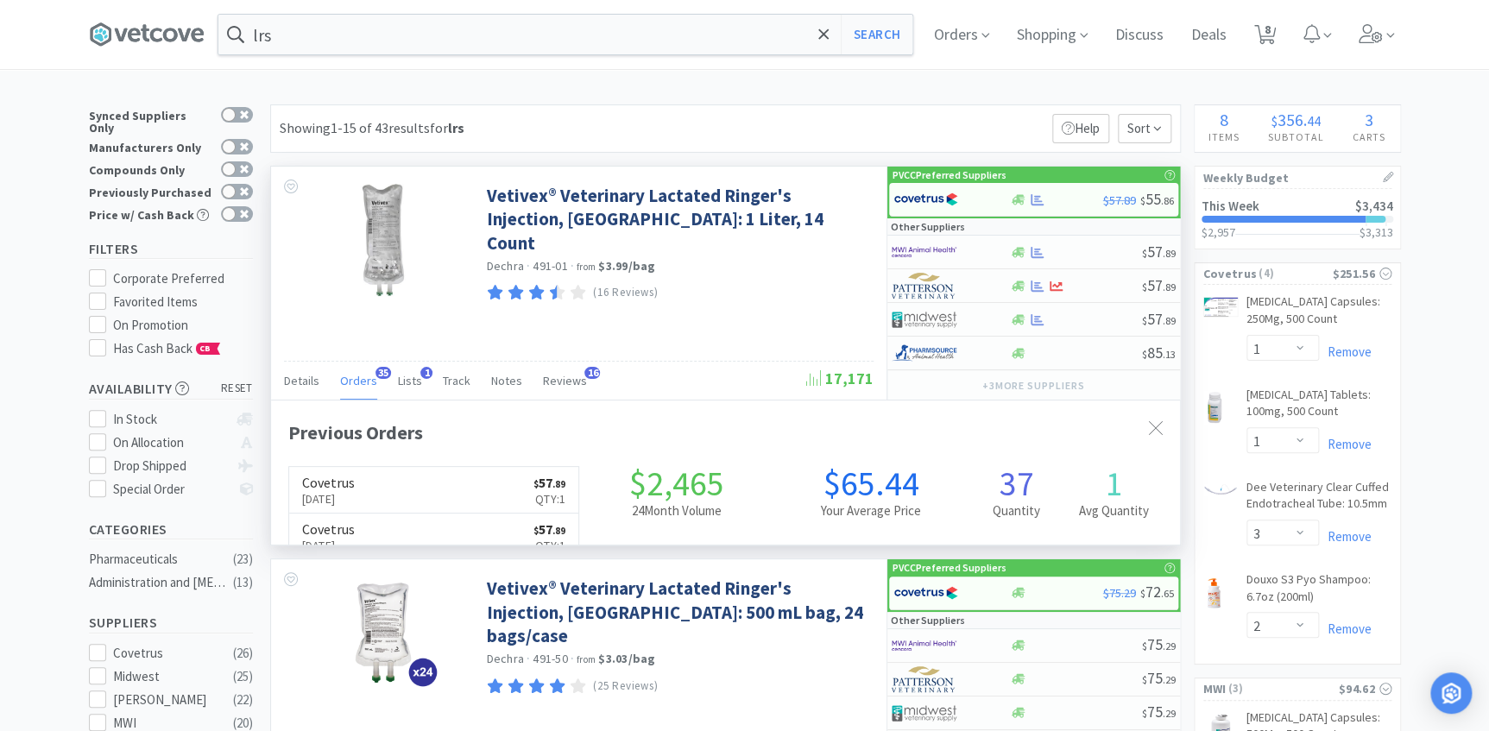
scroll to position [462, 908]
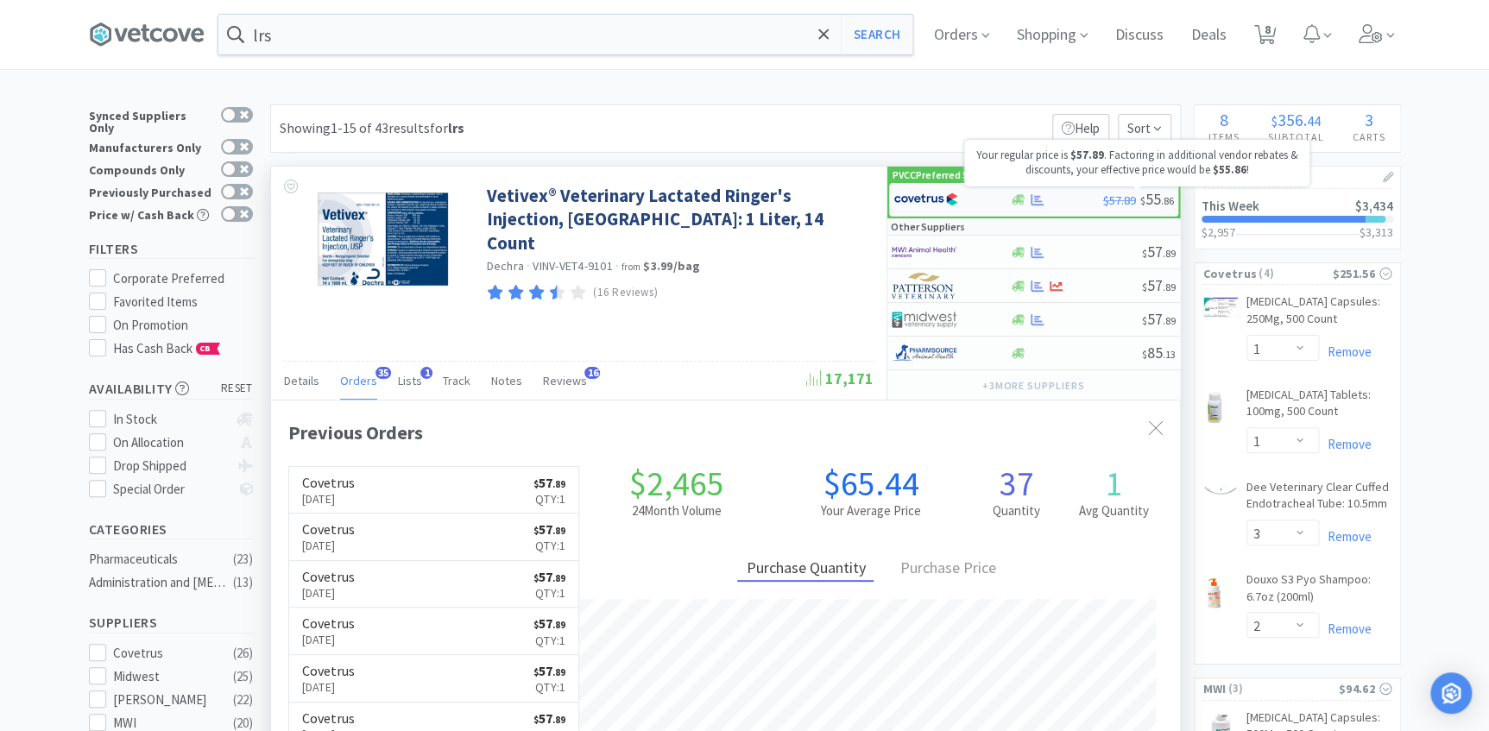
click at [1141, 199] on span "$" at bounding box center [1143, 200] width 5 height 13
select select "1"
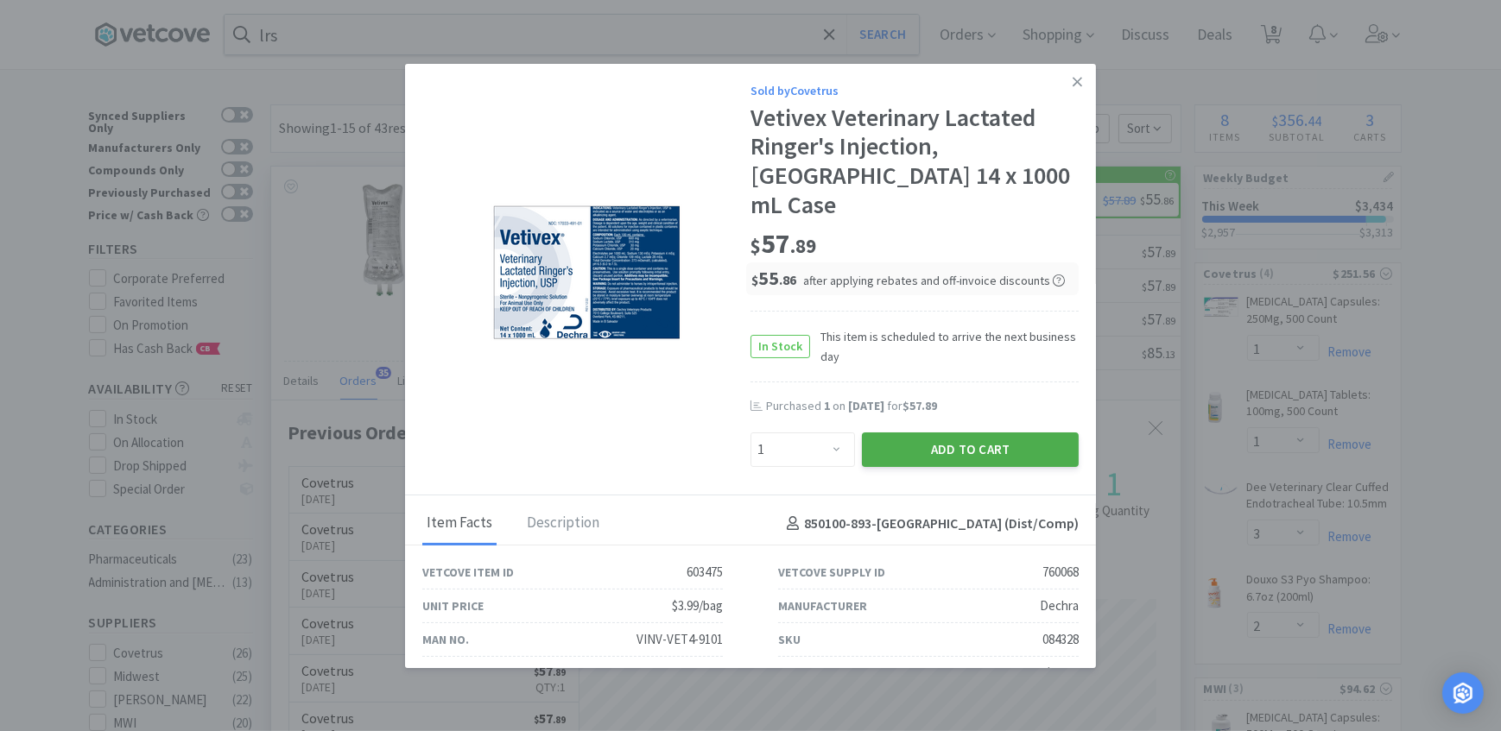
click at [943, 433] on button "Add to Cart" at bounding box center [970, 450] width 217 height 35
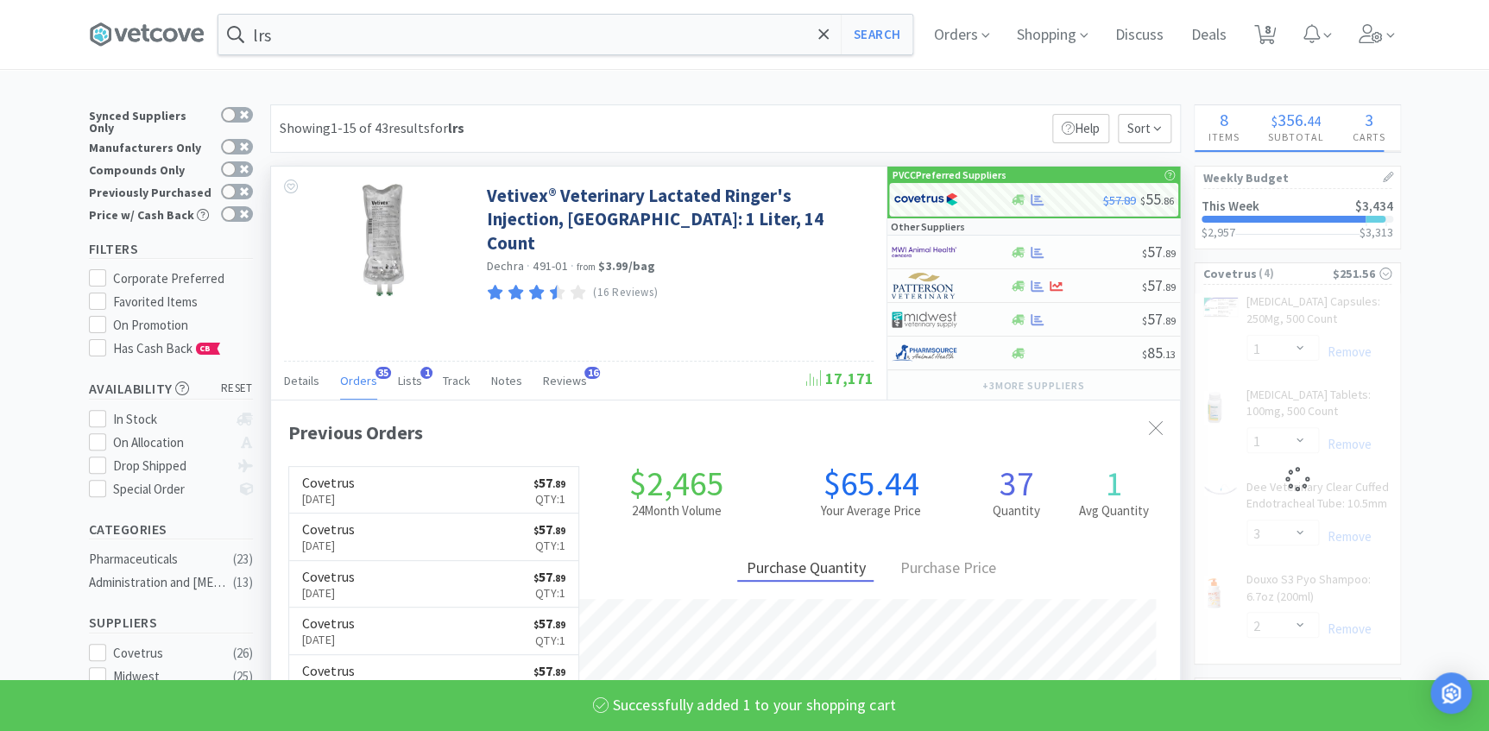
select select "1"
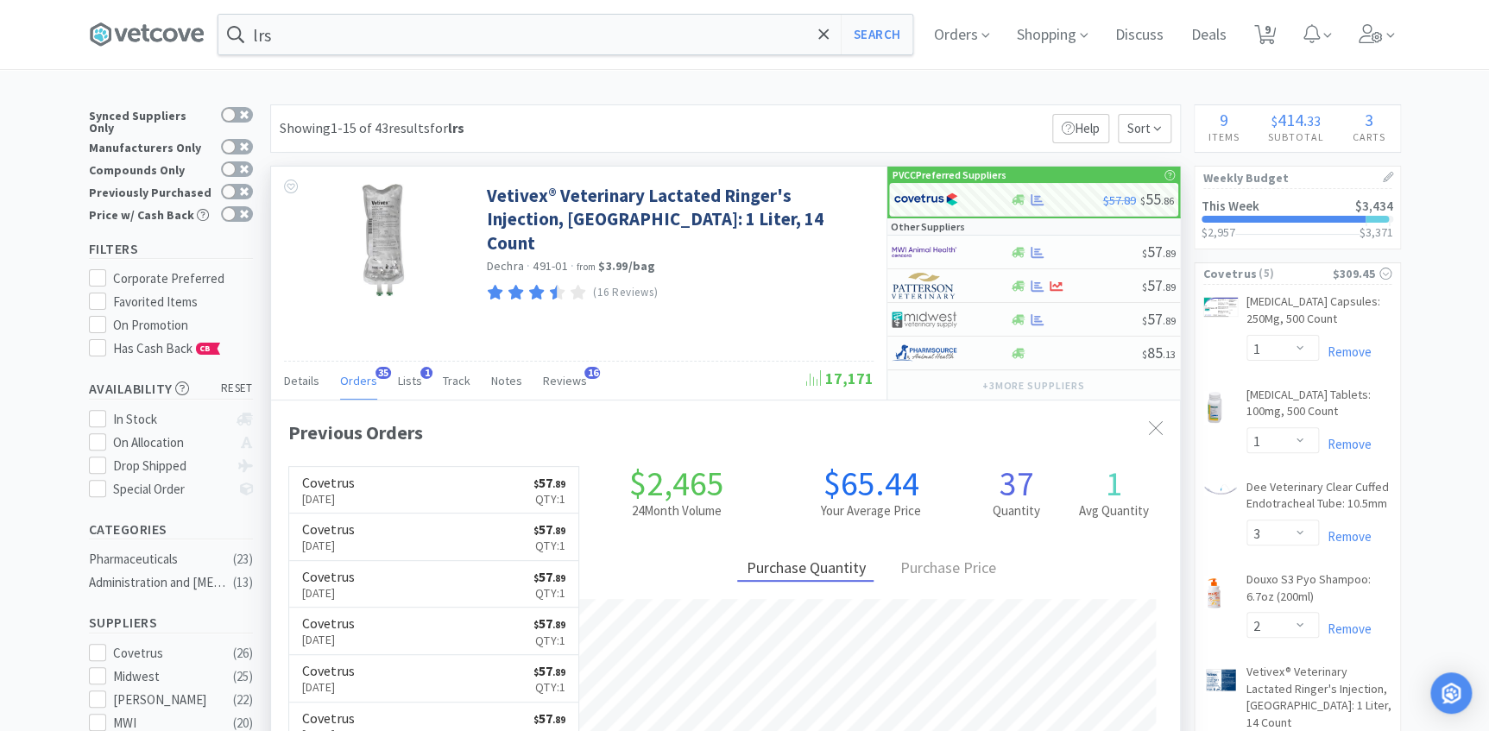
click at [1447, 280] on div at bounding box center [744, 365] width 1489 height 731
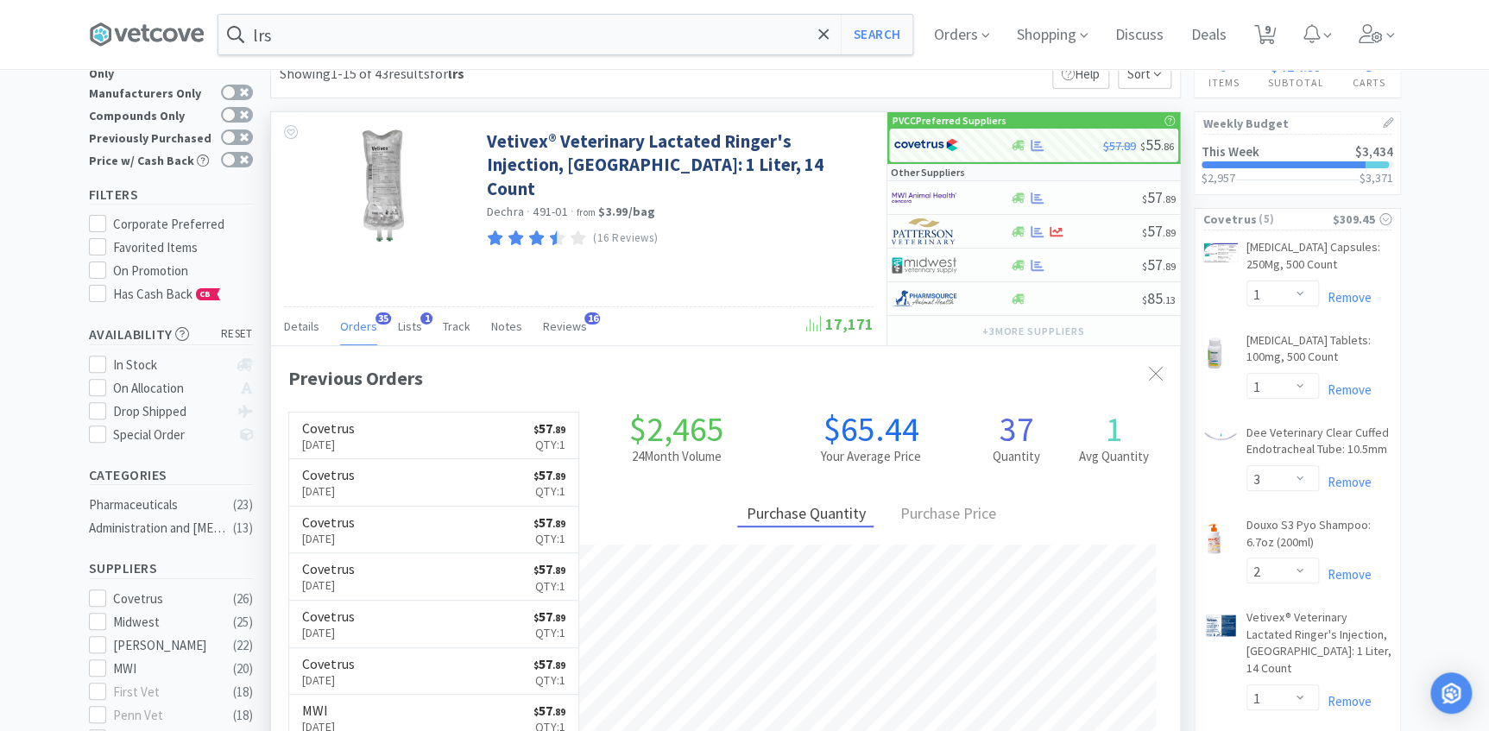
scroll to position [78, 0]
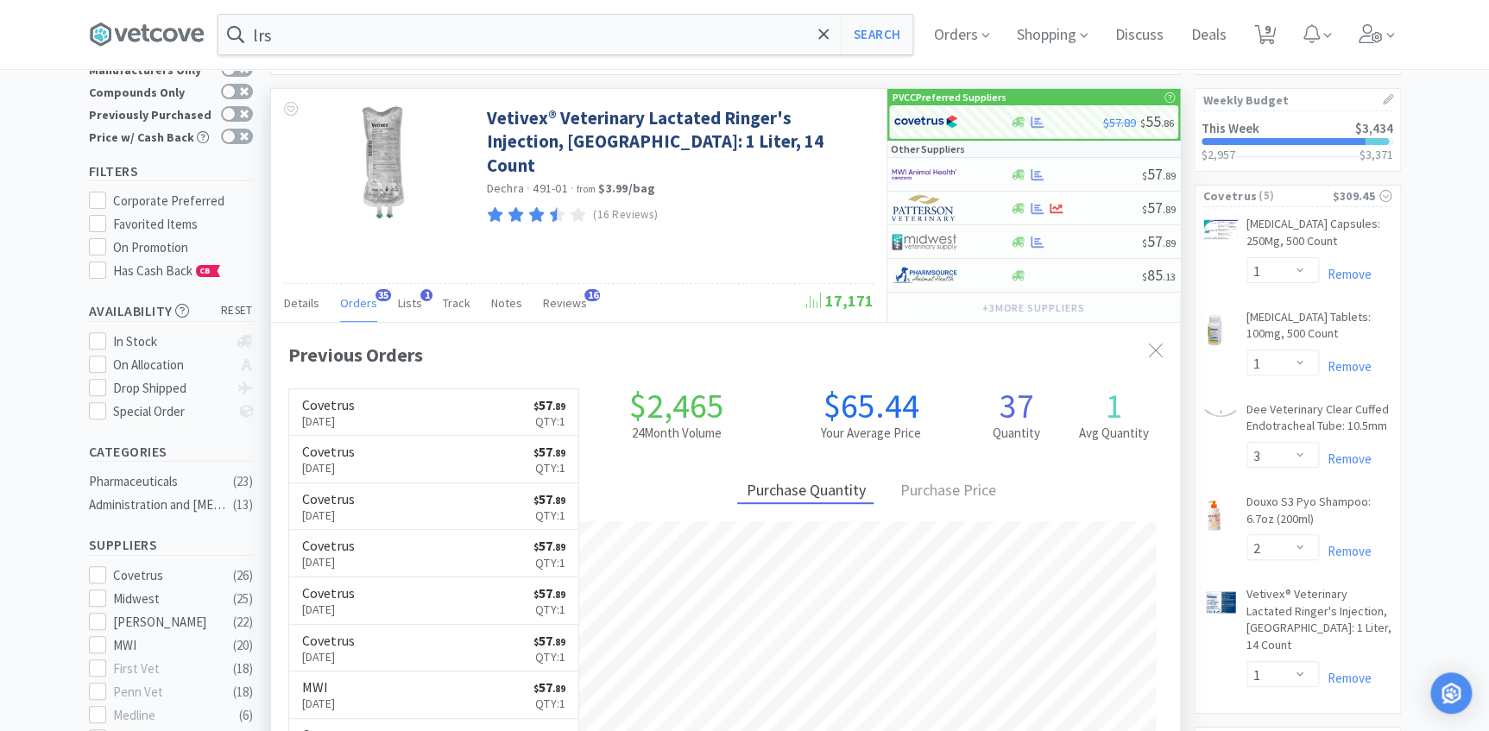
click at [491, 58] on div "lrs Search Orders Shopping Discuss Discuss Deals Deals 9 9" at bounding box center [745, 34] width 1312 height 69
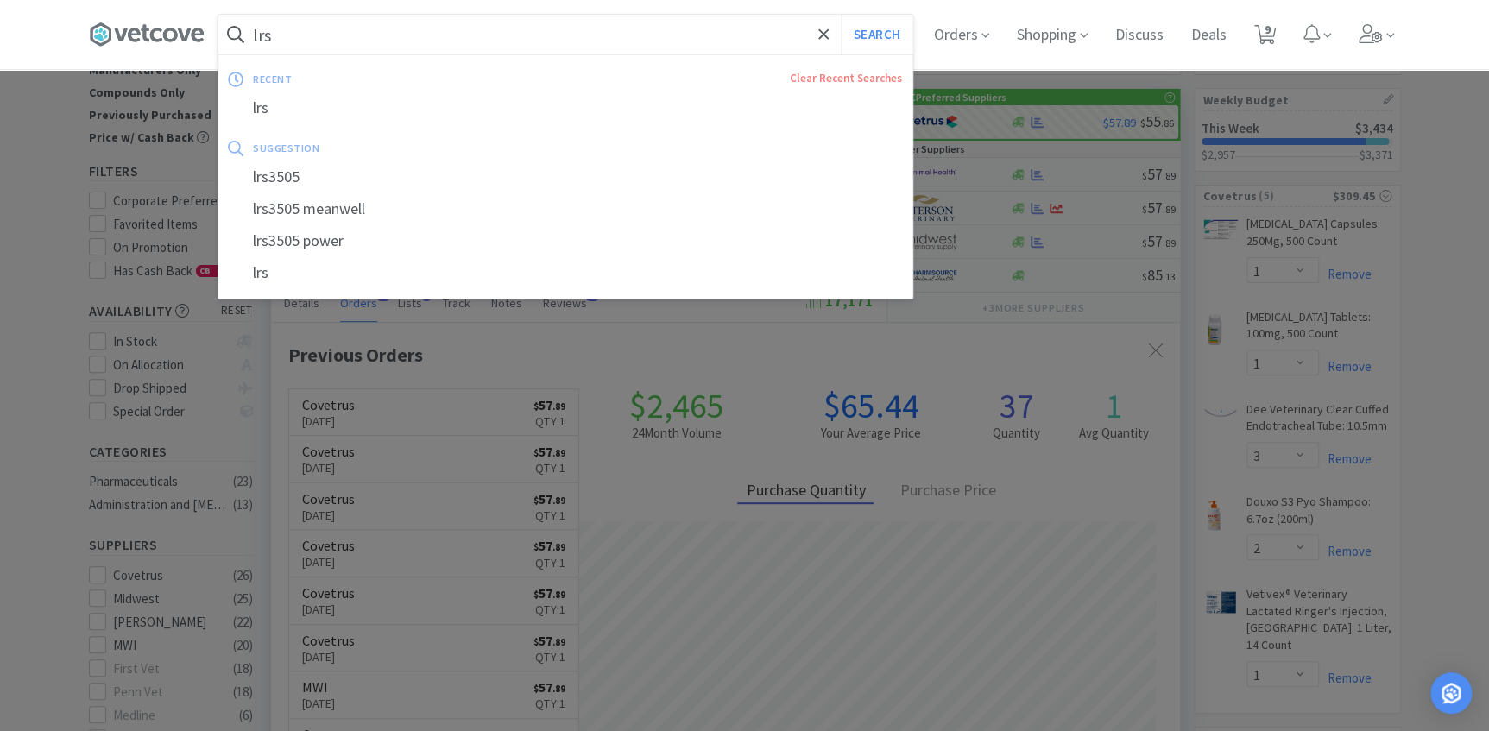
click at [496, 38] on input "lrs" at bounding box center [565, 35] width 694 height 40
type input "e"
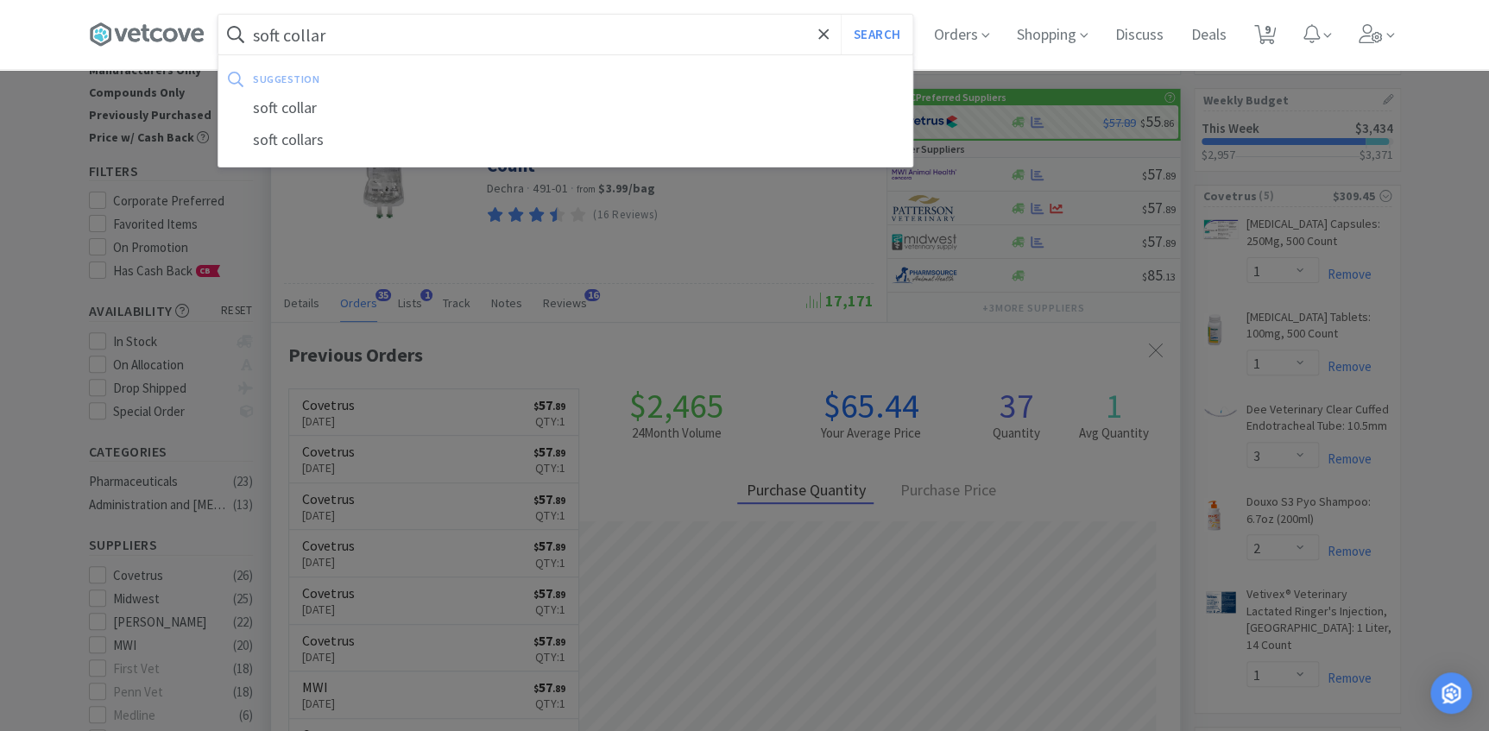
type input "soft collar"
click at [841, 15] on button "Search" at bounding box center [877, 35] width 72 height 40
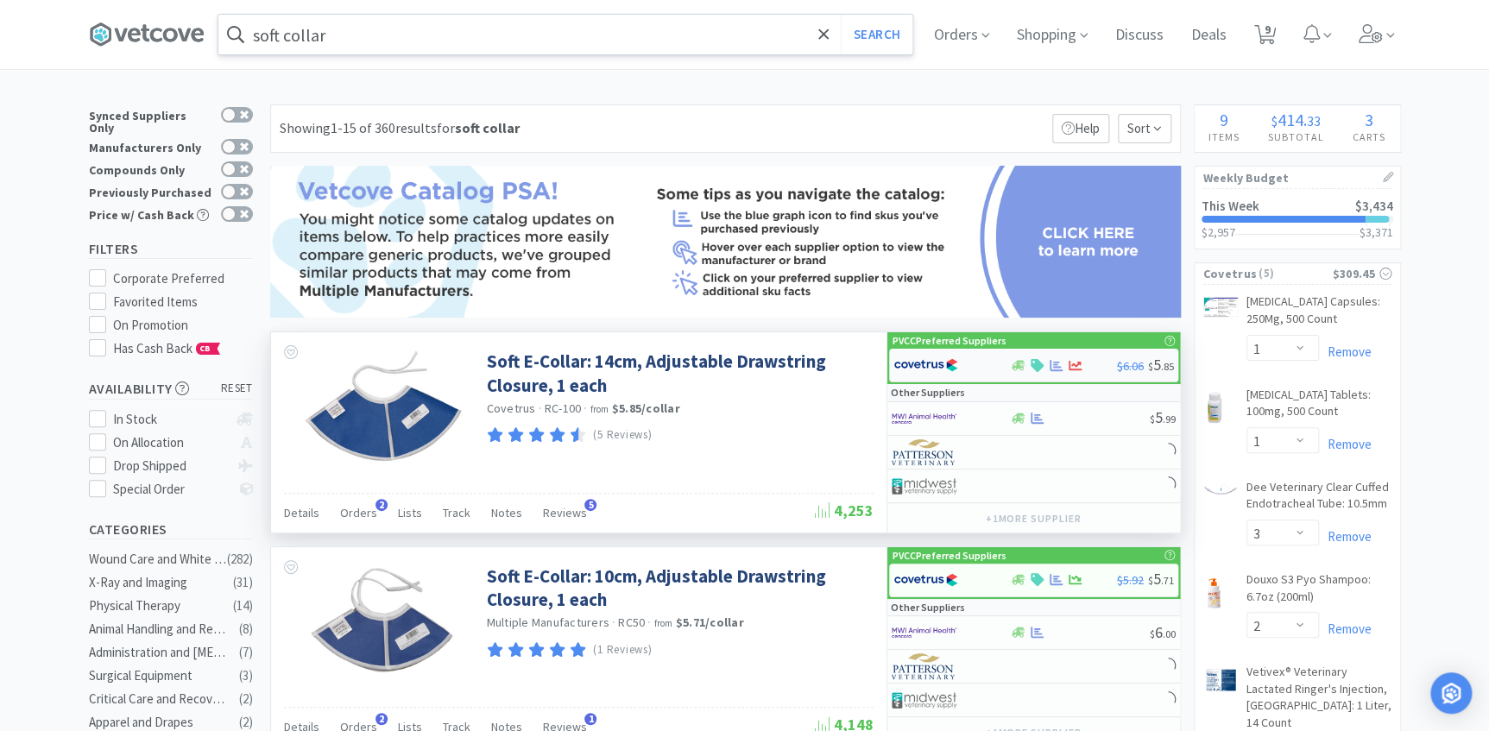
click at [1046, 370] on div at bounding box center [1063, 365] width 107 height 13
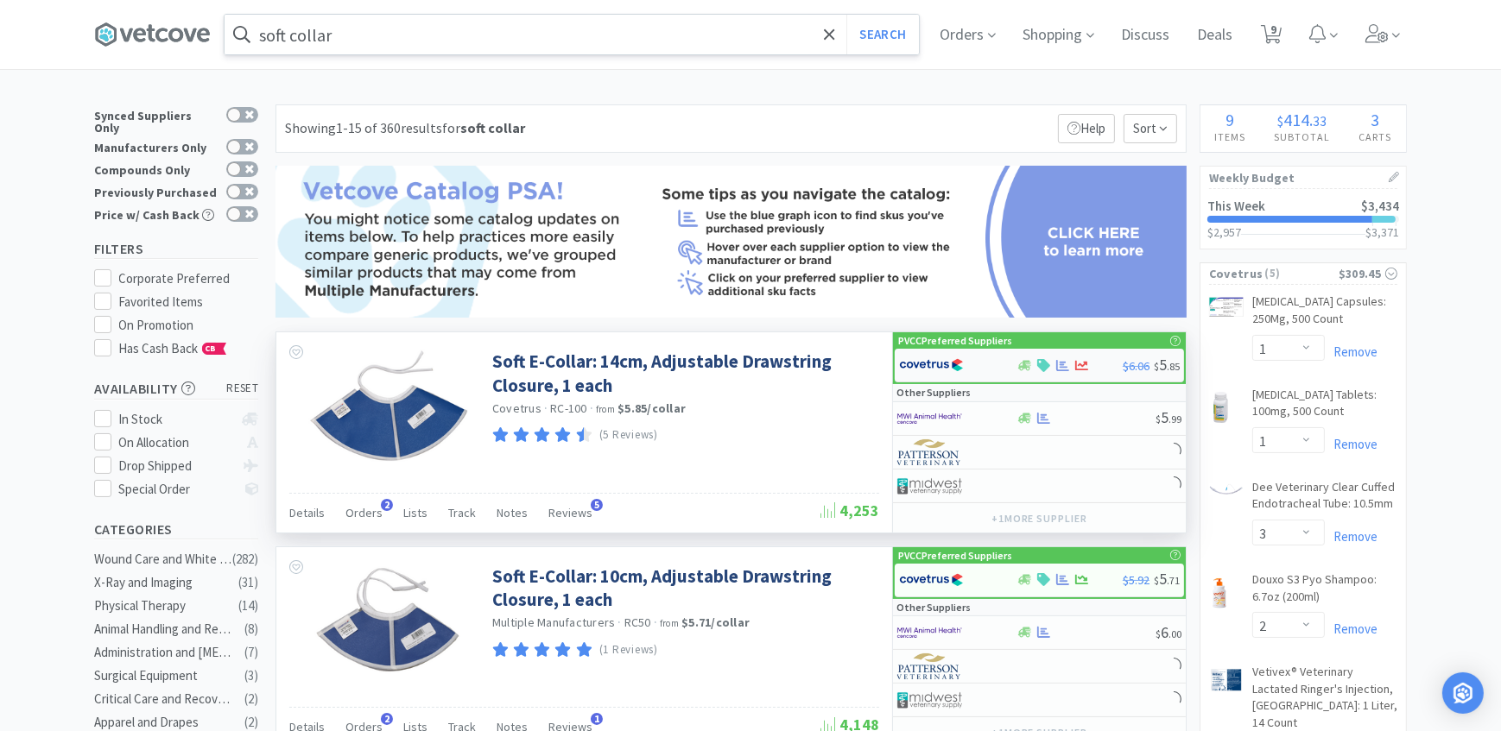
select select "1"
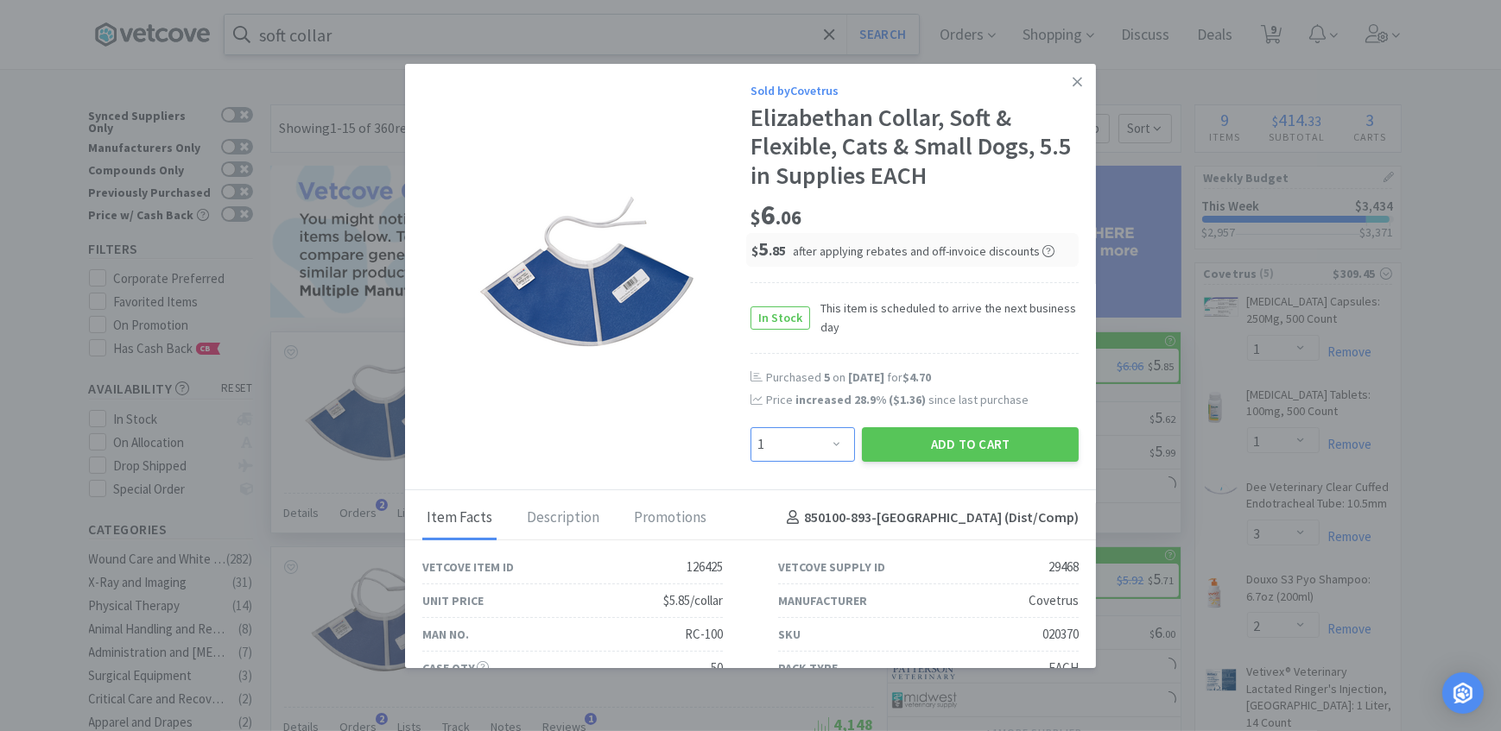
click at [829, 440] on select "Enter Quantity 1 2 3 4 5 6 7 8 9 10 11 12 13 14 15 16 17 18 19 20 Enter Quantity" at bounding box center [802, 444] width 104 height 35
click at [939, 227] on div "$ 6 . 06" at bounding box center [914, 216] width 328 height 36
drag, startPoint x: 1059, startPoint y: 78, endPoint x: 787, endPoint y: 561, distance: 555.2
click at [1062, 76] on link at bounding box center [1077, 82] width 30 height 37
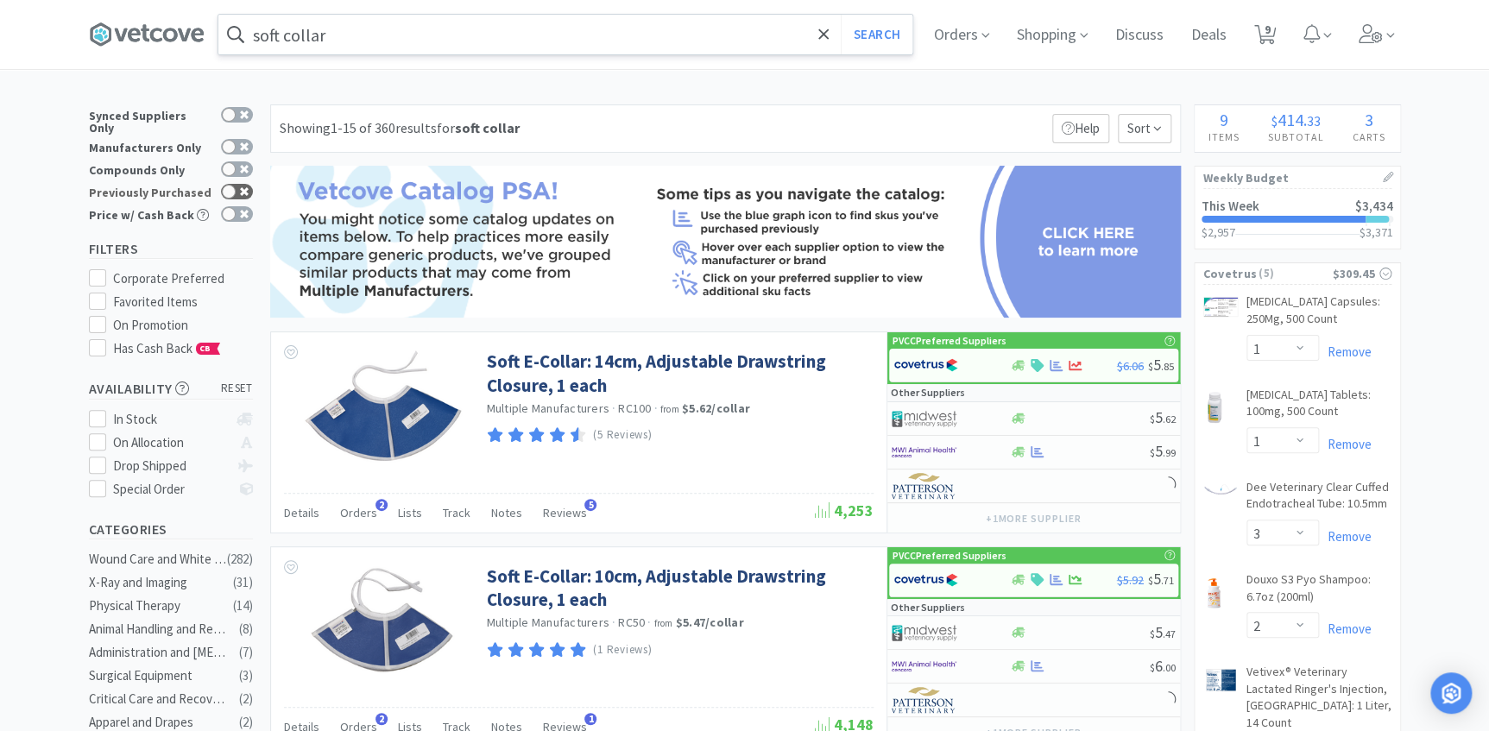
click at [237, 188] on div at bounding box center [237, 192] width 32 height 16
checkbox input "true"
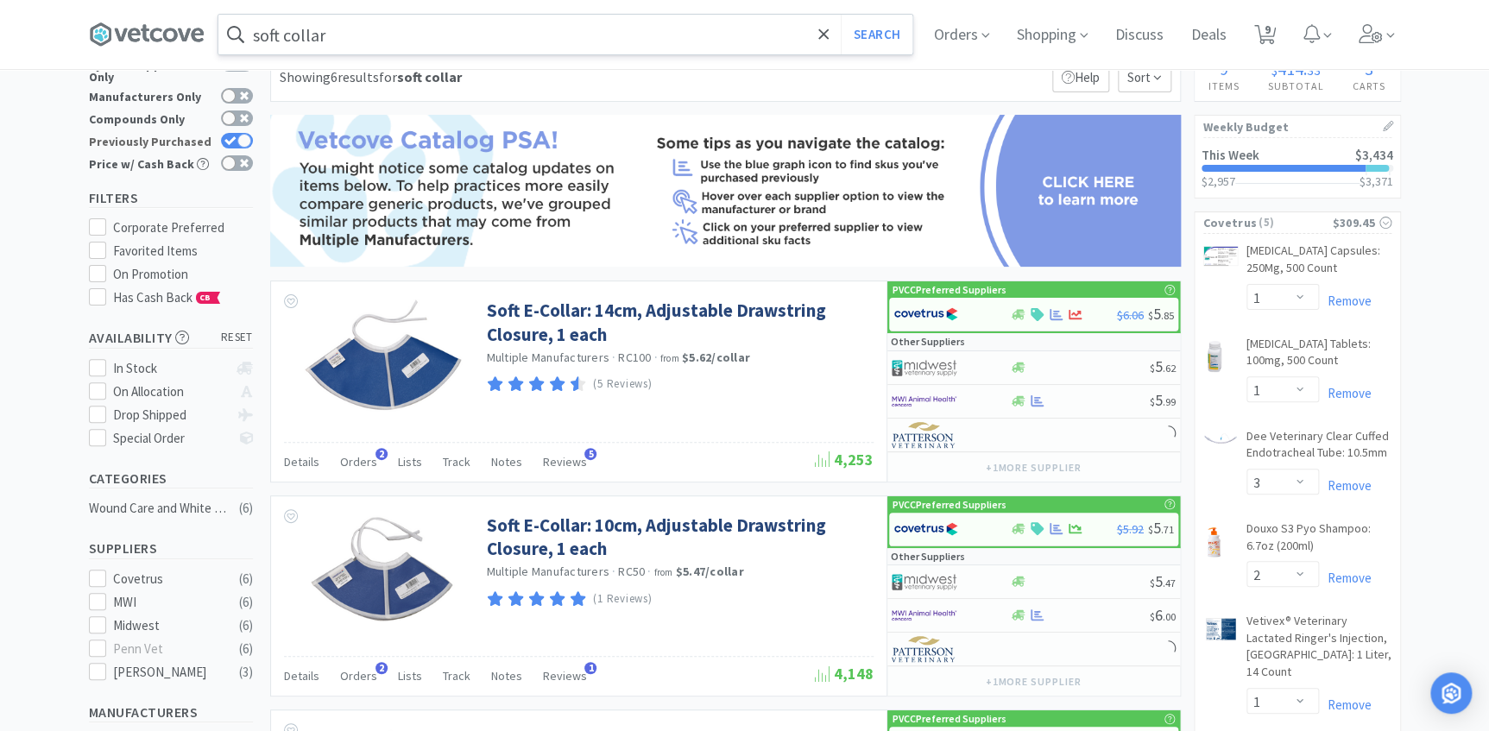
scroll to position [78, 0]
